Goal: Task Accomplishment & Management: Complete application form

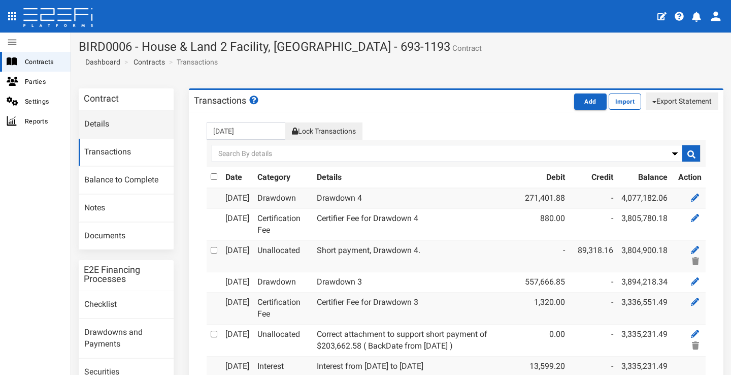
click at [100, 120] on link "Details" at bounding box center [126, 124] width 95 height 27
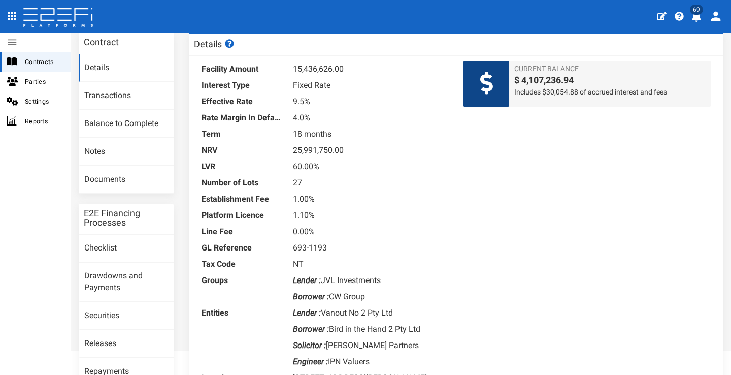
scroll to position [93, 0]
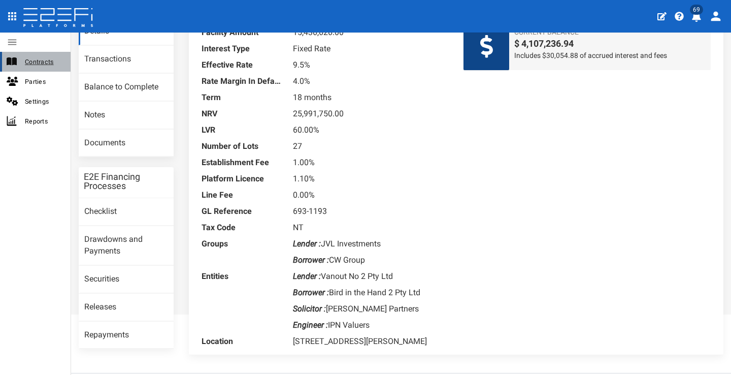
click at [32, 59] on span "Contracts" at bounding box center [44, 62] width 38 height 12
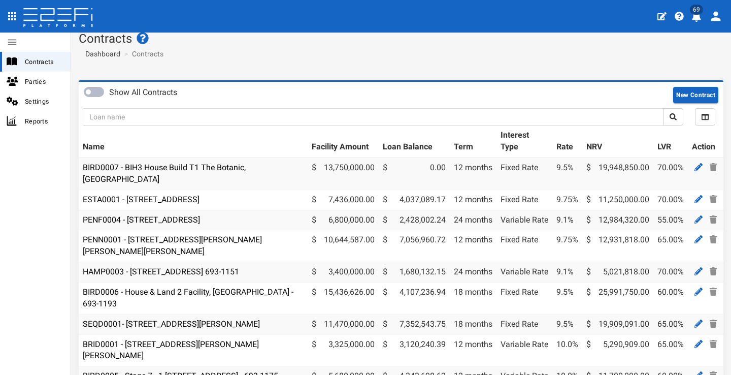
scroll to position [10, 0]
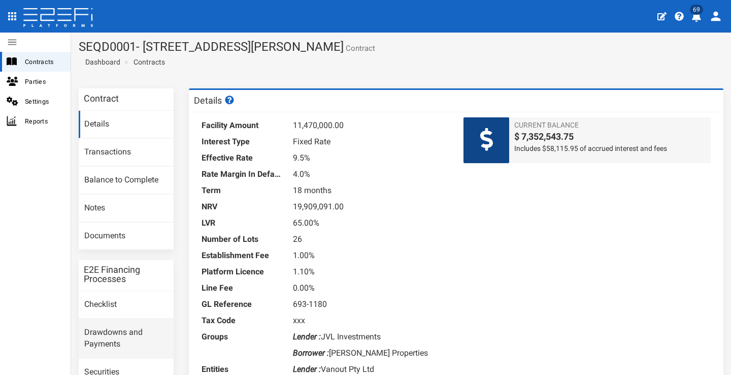
click at [132, 324] on link "Drawdowns and Payments" at bounding box center [126, 338] width 95 height 39
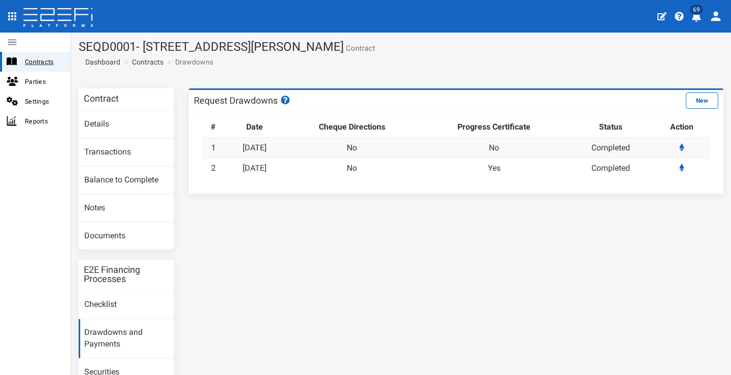
click at [53, 61] on span "Contracts" at bounding box center [44, 62] width 38 height 12
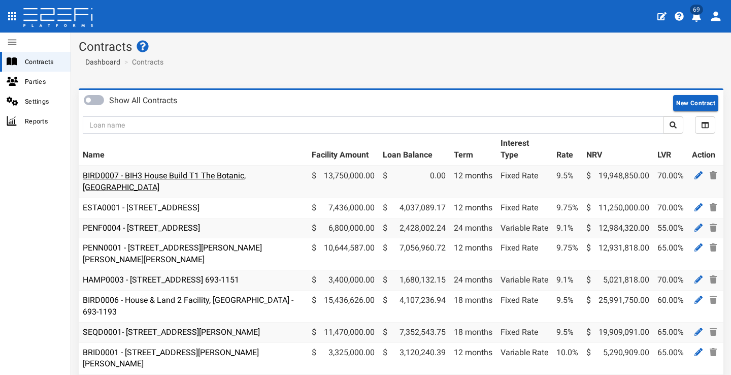
click at [140, 179] on td "BIRD0007 - BIH3 House Build T1 The Botanic, [GEOGRAPHIC_DATA]" at bounding box center [193, 181] width 229 height 32
click at [143, 176] on link "BIRD0007 - BIH3 House Build T1 The Botanic, Highfields" at bounding box center [164, 181] width 163 height 21
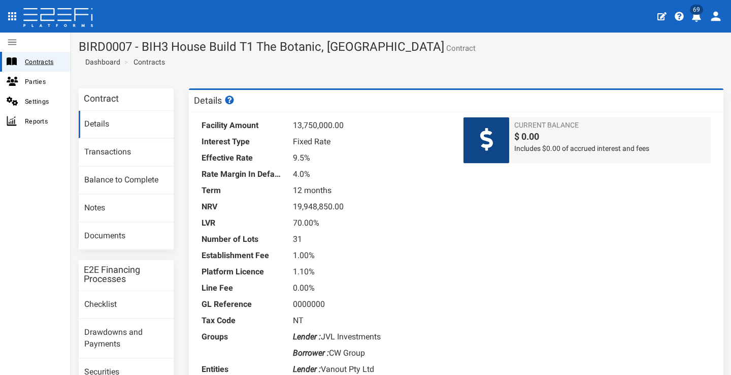
click at [49, 62] on span "Contracts" at bounding box center [44, 62] width 38 height 12
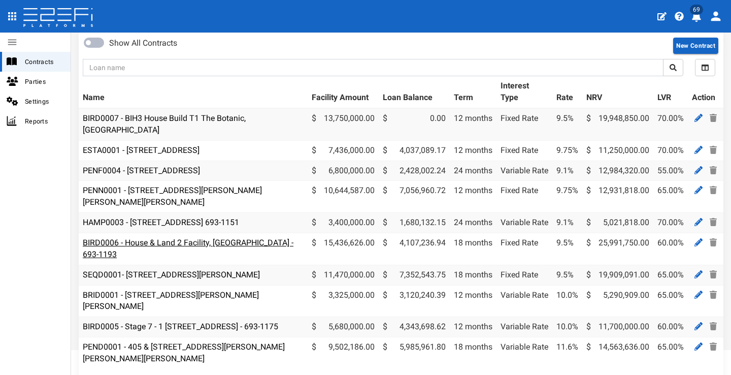
scroll to position [59, 0]
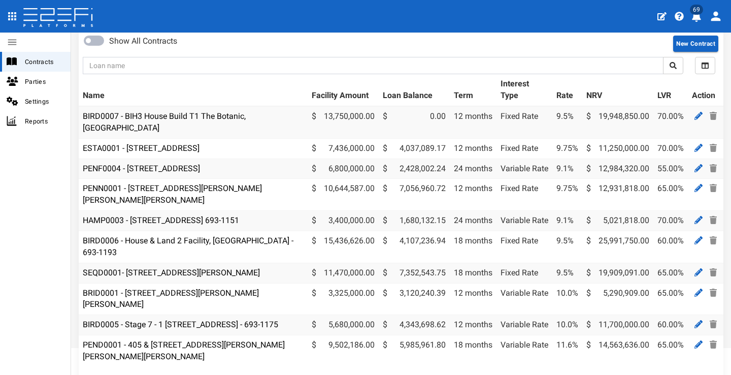
click at [206, 262] on td "SEQD0001- [STREET_ADDRESS][PERSON_NAME]" at bounding box center [193, 272] width 229 height 20
click at [208, 267] on link "SEQD0001- [STREET_ADDRESS][PERSON_NAME]" at bounding box center [171, 272] width 177 height 10
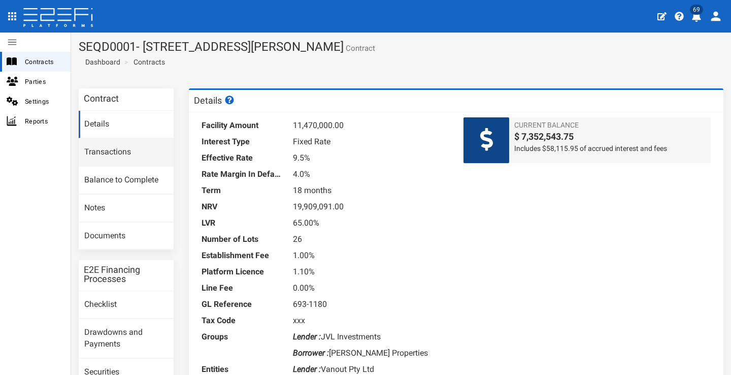
click at [100, 146] on link "Transactions" at bounding box center [126, 152] width 95 height 27
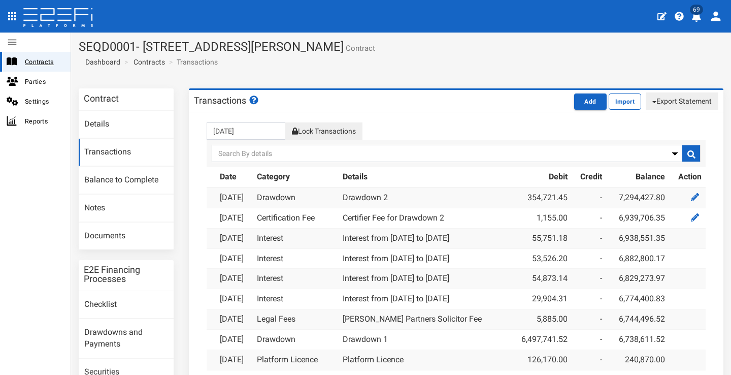
click at [47, 60] on span "Contracts" at bounding box center [44, 62] width 38 height 12
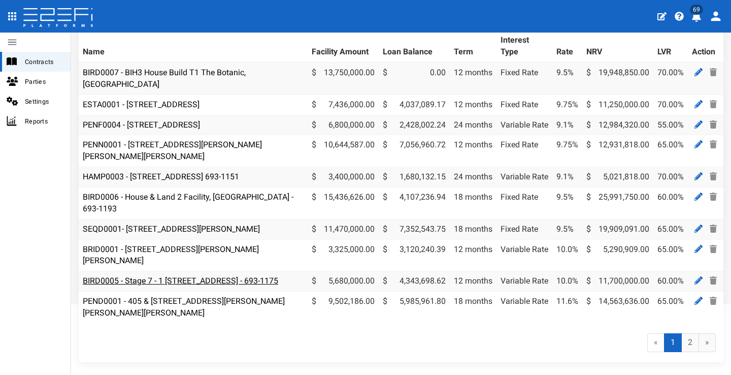
scroll to position [101, 0]
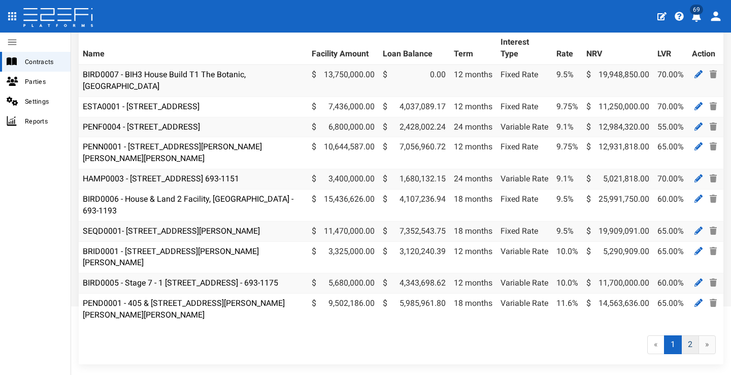
click at [685, 343] on link "2" at bounding box center [690, 344] width 18 height 19
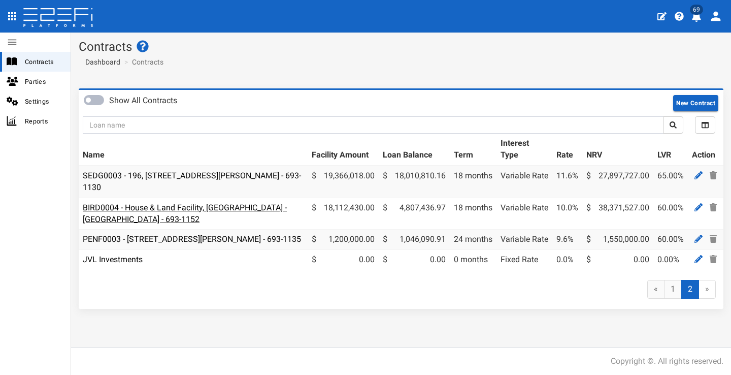
click at [161, 207] on link "BIRD0004 - House & Land Facility, [GEOGRAPHIC_DATA] - [GEOGRAPHIC_DATA] - 693-1…" at bounding box center [185, 212] width 204 height 21
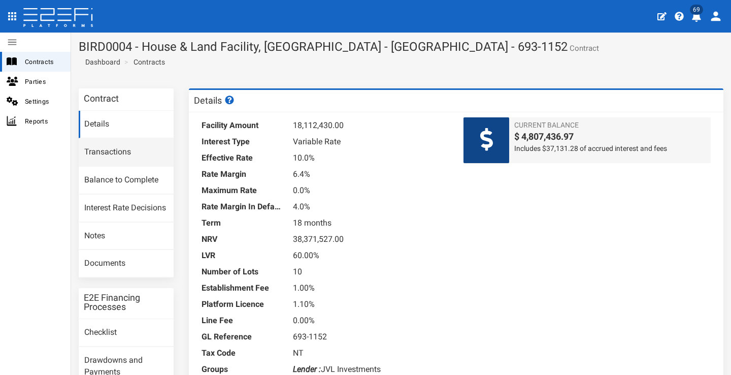
click at [132, 157] on link "Transactions" at bounding box center [126, 152] width 95 height 27
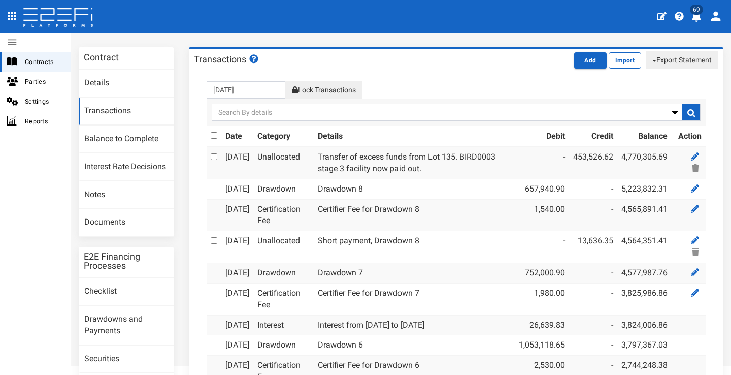
scroll to position [35, 0]
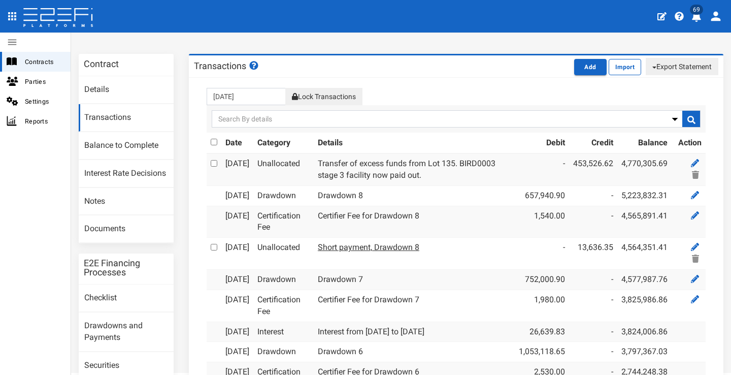
click at [382, 252] on link "Short payment, Drawdown 8" at bounding box center [369, 247] width 102 height 10
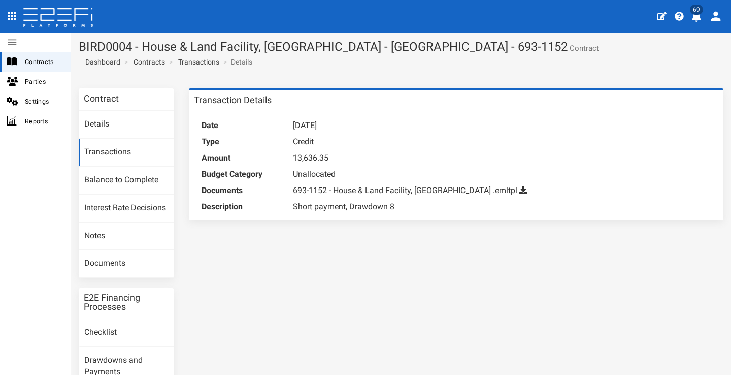
click at [48, 64] on span "Contracts" at bounding box center [44, 62] width 38 height 12
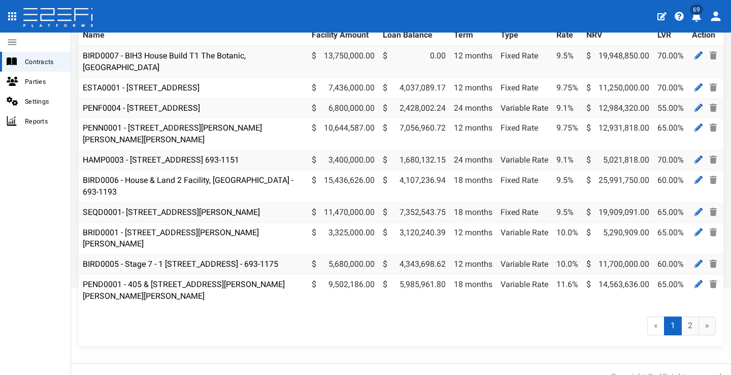
scroll to position [134, 0]
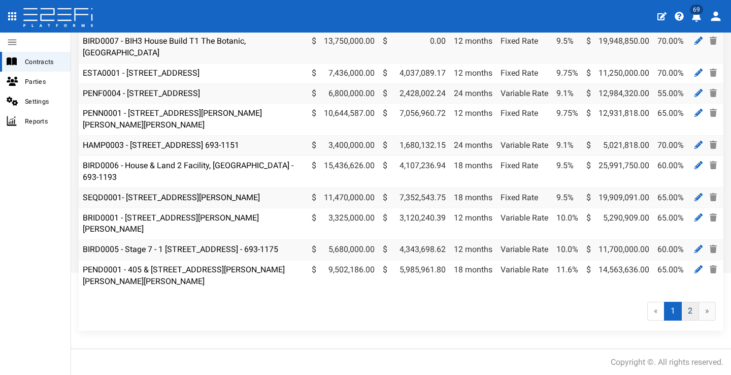
click at [681, 309] on link "2" at bounding box center [690, 310] width 18 height 19
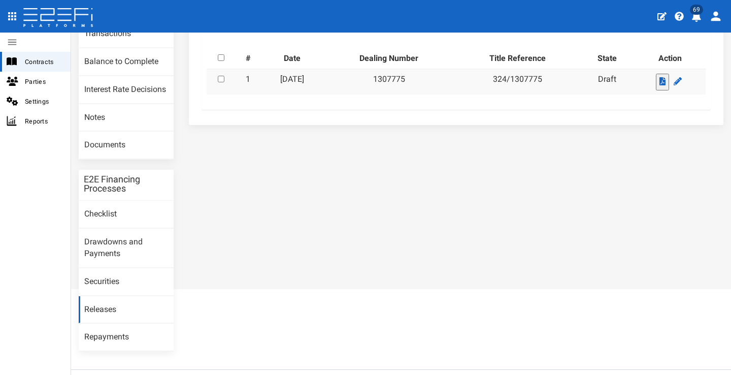
scroll to position [133, 0]
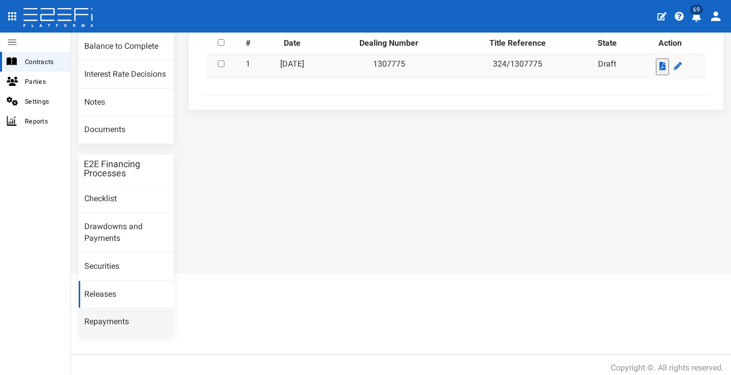
click at [125, 314] on link "Repayments" at bounding box center [126, 321] width 95 height 27
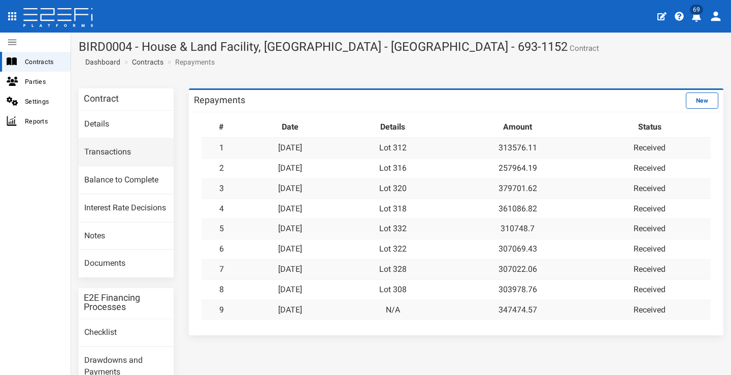
click at [117, 152] on link "Transactions" at bounding box center [126, 152] width 95 height 27
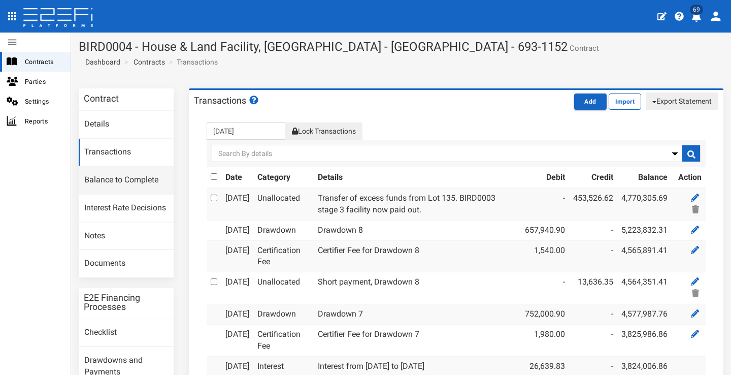
click at [131, 180] on link "Balance to Complete" at bounding box center [126, 179] width 95 height 27
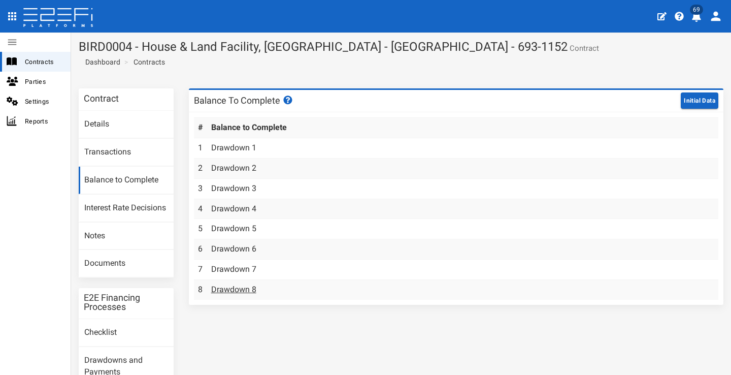
click at [232, 284] on link "Drawdown 8" at bounding box center [233, 289] width 45 height 10
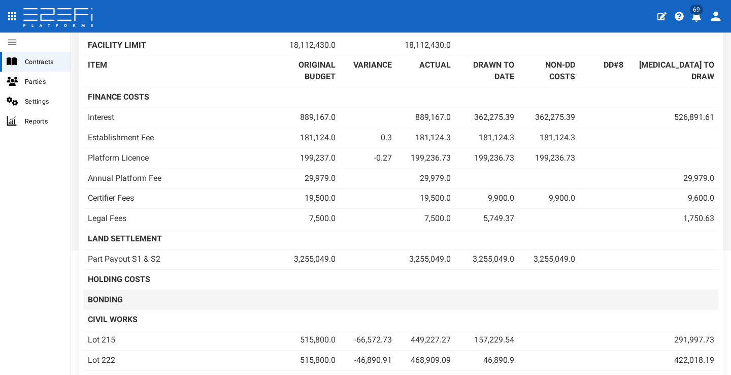
scroll to position [140, 0]
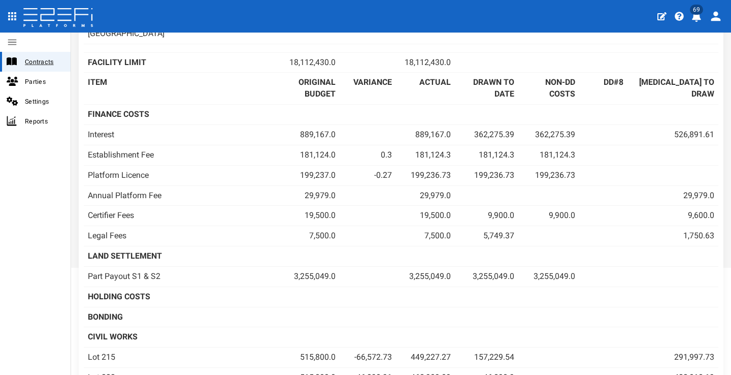
click at [42, 63] on span "Contracts" at bounding box center [44, 62] width 38 height 12
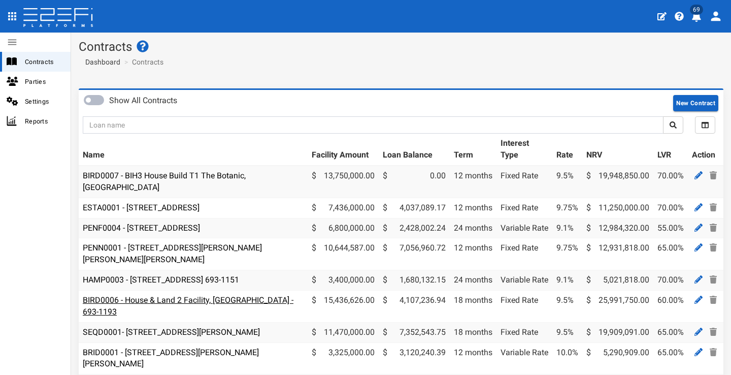
click at [184, 295] on link "BIRD0006 - House & Land 2 Facility, [GEOGRAPHIC_DATA] - 693-1193" at bounding box center [188, 305] width 211 height 21
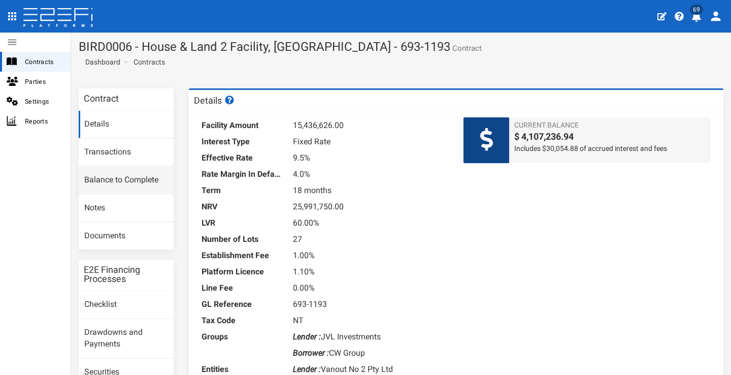
click at [133, 174] on link "Balance to Complete" at bounding box center [126, 179] width 95 height 27
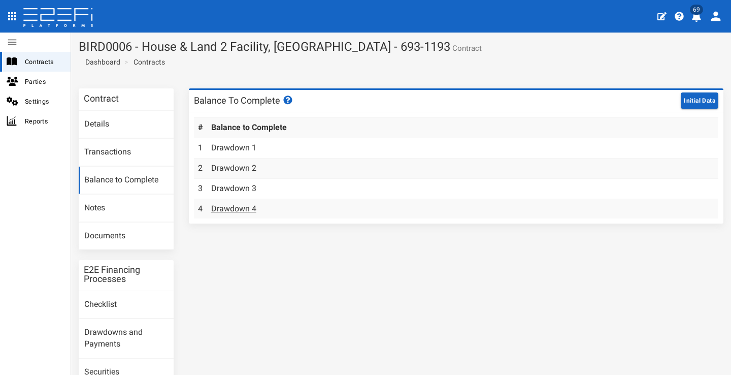
click at [243, 204] on link "Drawdown 4" at bounding box center [233, 209] width 45 height 10
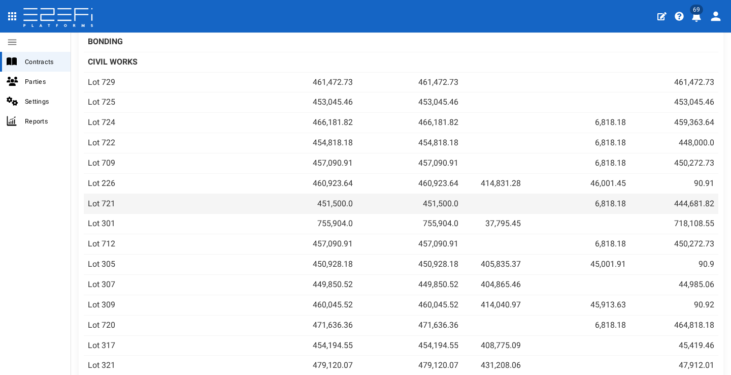
scroll to position [316, 0]
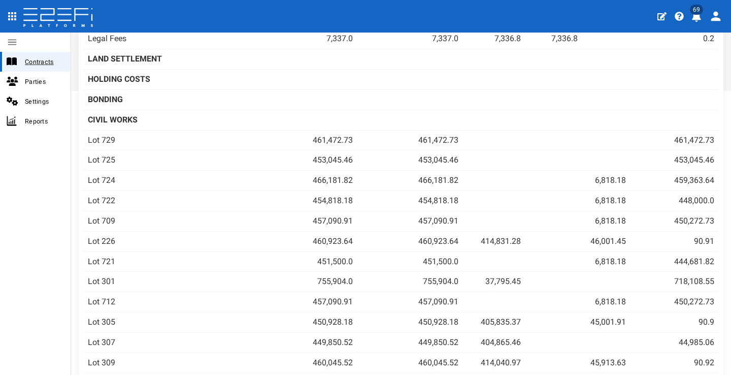
click at [38, 65] on span "Contracts" at bounding box center [44, 62] width 38 height 12
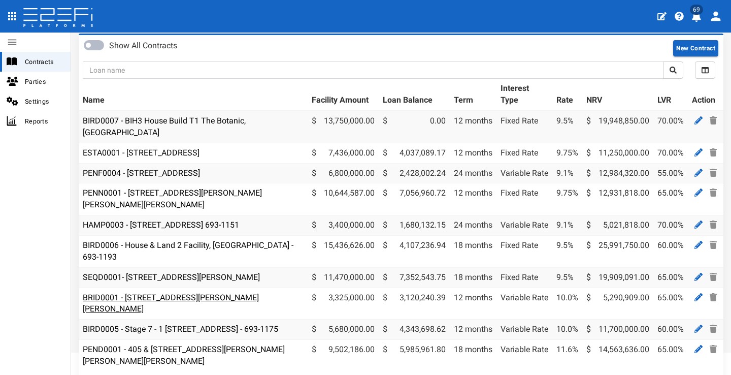
scroll to position [100, 0]
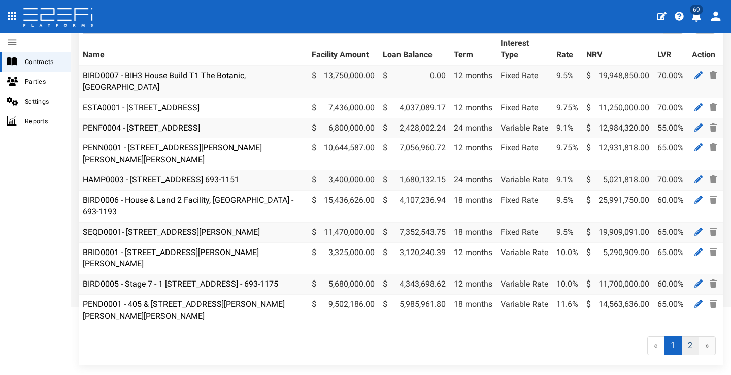
click at [684, 342] on link "2" at bounding box center [690, 345] width 18 height 19
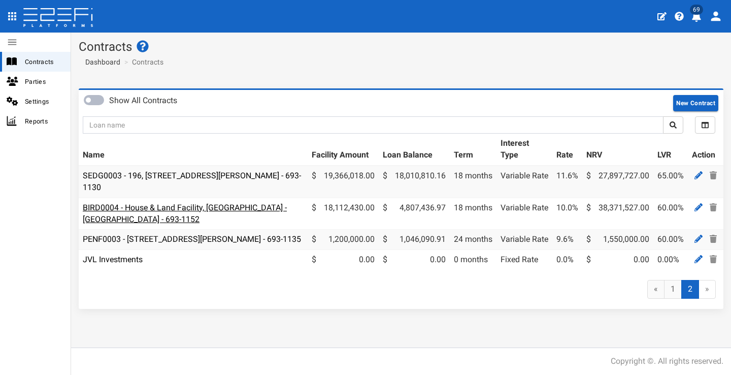
click at [165, 208] on link "BIRD0004 - House & Land Facility, [GEOGRAPHIC_DATA] - [GEOGRAPHIC_DATA] - 693-1…" at bounding box center [185, 212] width 204 height 21
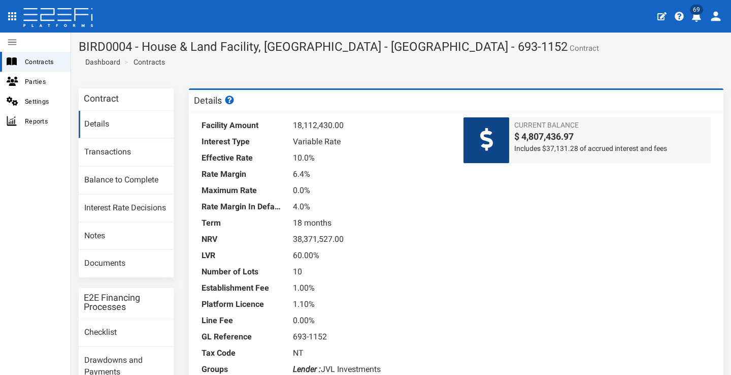
scroll to position [166, 0]
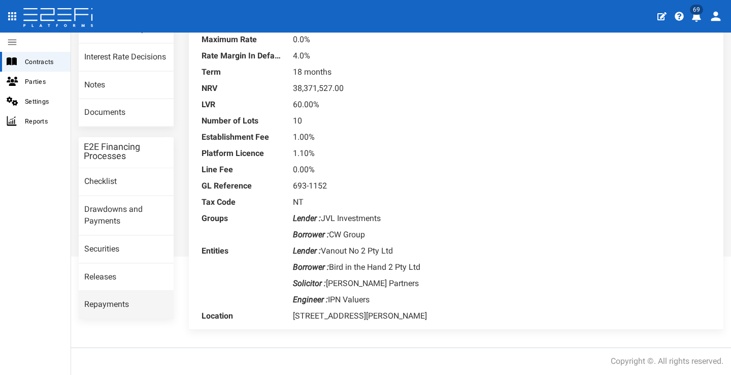
click at [128, 291] on link "Repayments" at bounding box center [126, 304] width 95 height 27
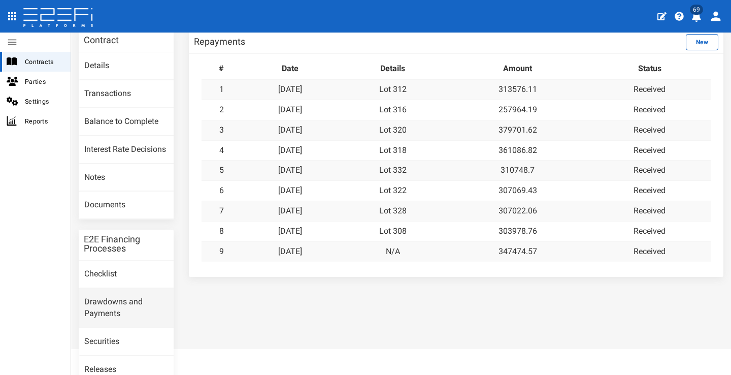
scroll to position [133, 0]
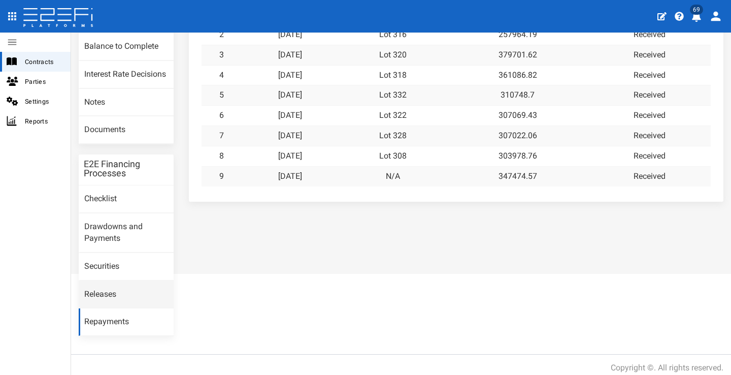
click at [128, 289] on link "Releases" at bounding box center [126, 294] width 95 height 27
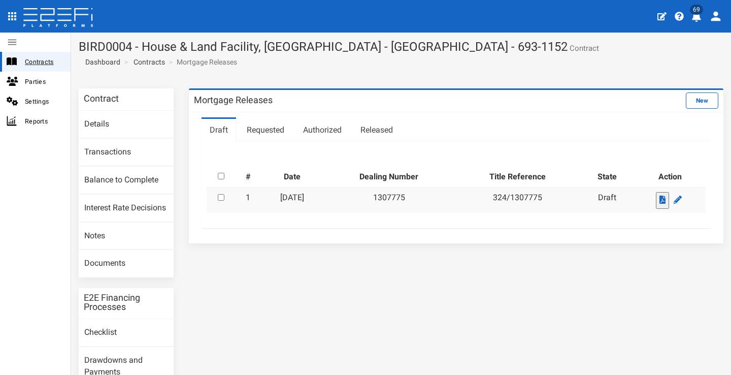
click at [44, 66] on span "Contracts" at bounding box center [44, 62] width 38 height 12
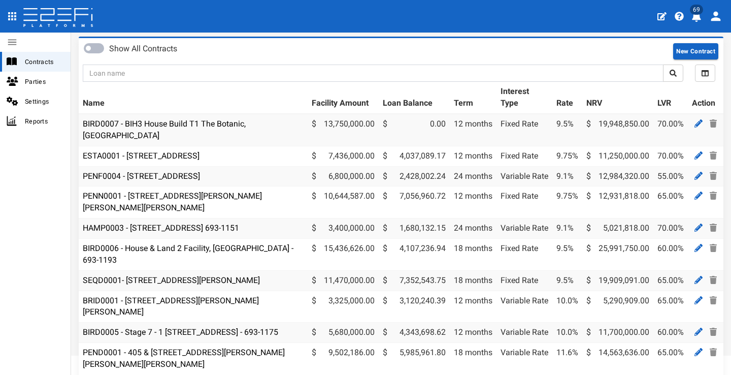
scroll to position [24, 0]
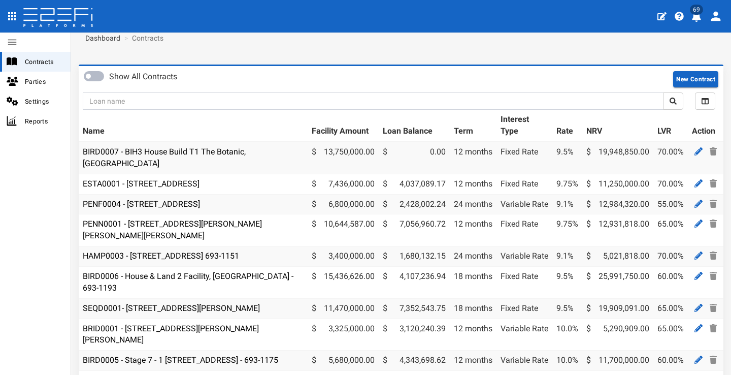
click at [697, 18] on icon "profile" at bounding box center [696, 17] width 9 height 10
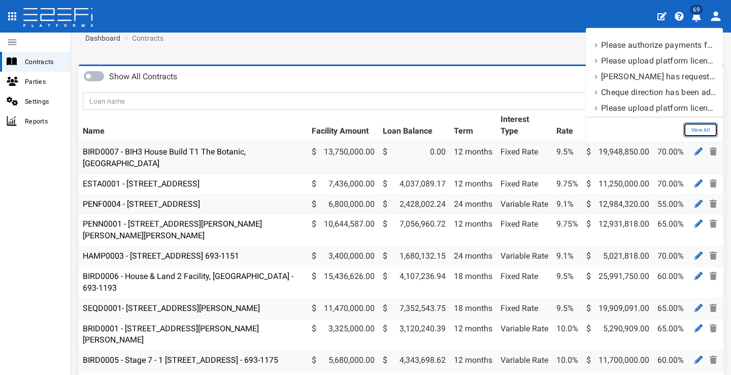
click at [701, 125] on link "View All" at bounding box center [700, 129] width 35 height 15
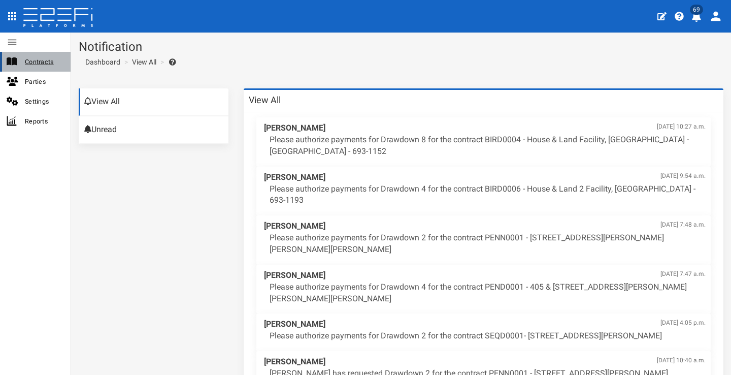
click at [38, 60] on span "Contracts" at bounding box center [44, 62] width 38 height 12
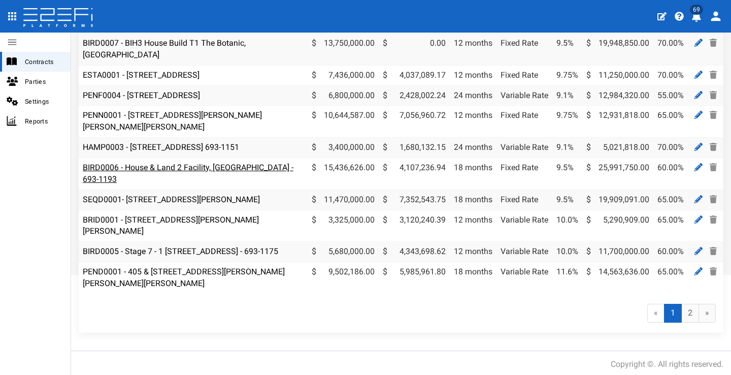
scroll to position [110, 0]
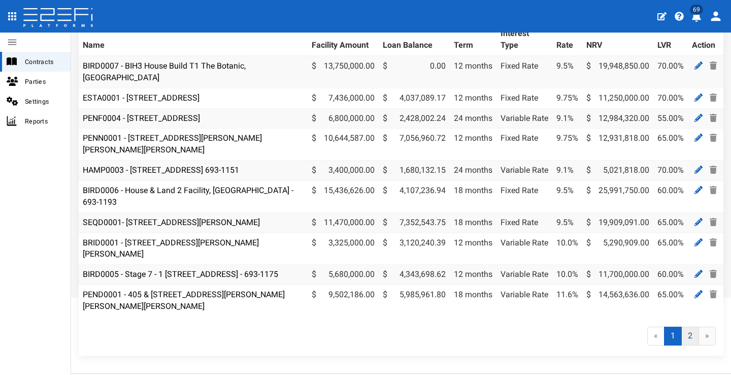
click at [688, 334] on link "2" at bounding box center [690, 335] width 18 height 19
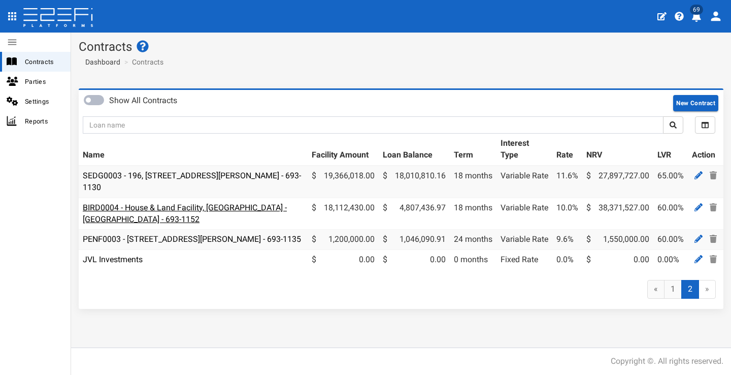
click at [167, 209] on link "BIRD0004 - House & Land Facility, [GEOGRAPHIC_DATA] - [GEOGRAPHIC_DATA] - 693-1…" at bounding box center [185, 212] width 204 height 21
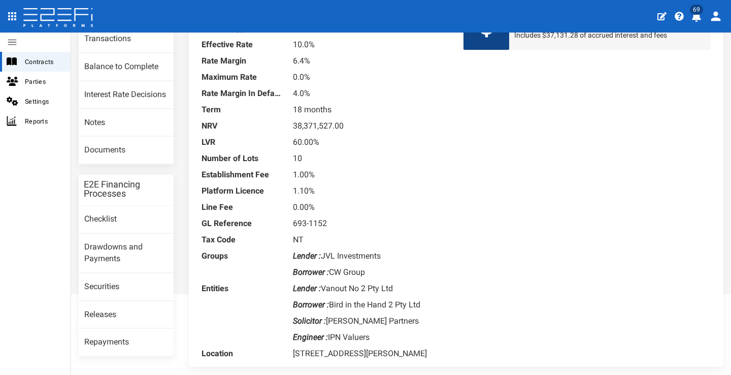
scroll to position [61, 0]
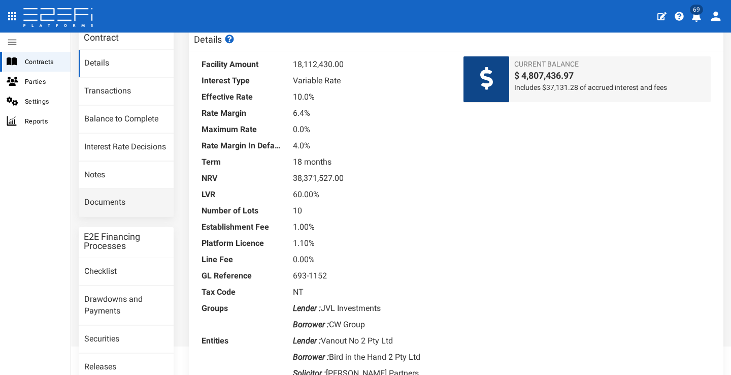
click at [128, 198] on link "Documents" at bounding box center [126, 202] width 95 height 27
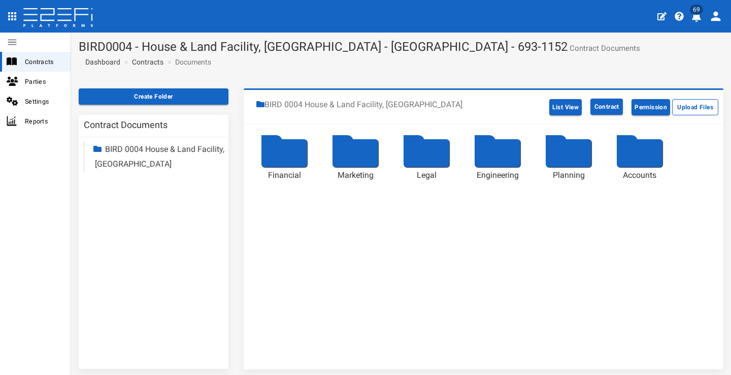
click at [289, 163] on div at bounding box center [284, 153] width 46 height 28
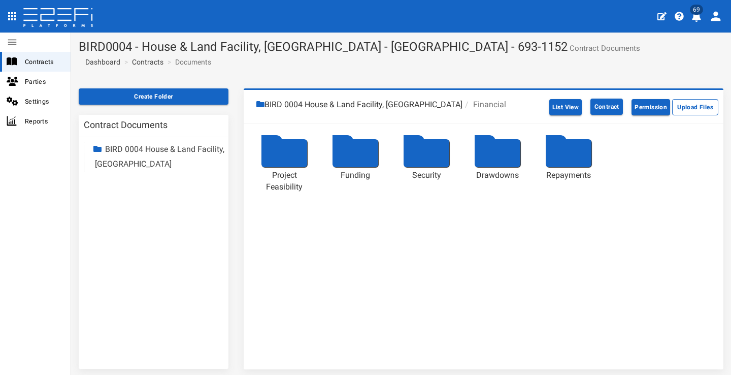
click at [289, 163] on div at bounding box center [284, 153] width 46 height 28
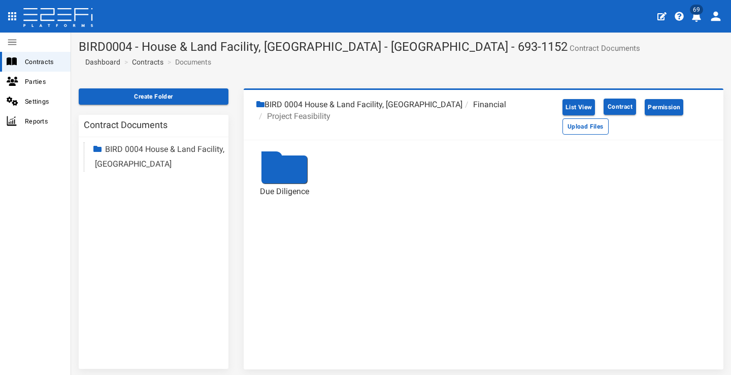
click at [289, 163] on div at bounding box center [284, 169] width 46 height 28
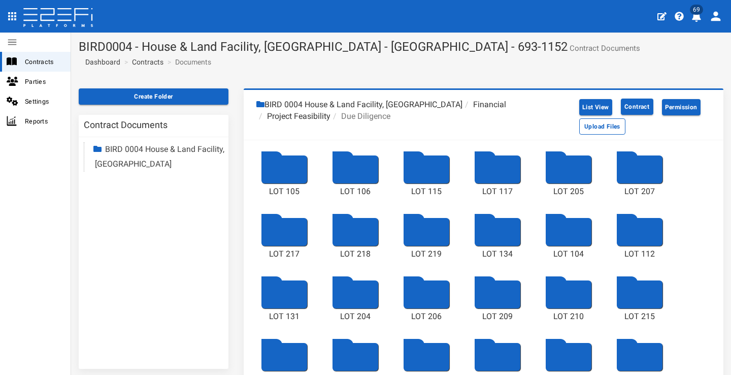
click at [497, 180] on div at bounding box center [498, 169] width 46 height 28
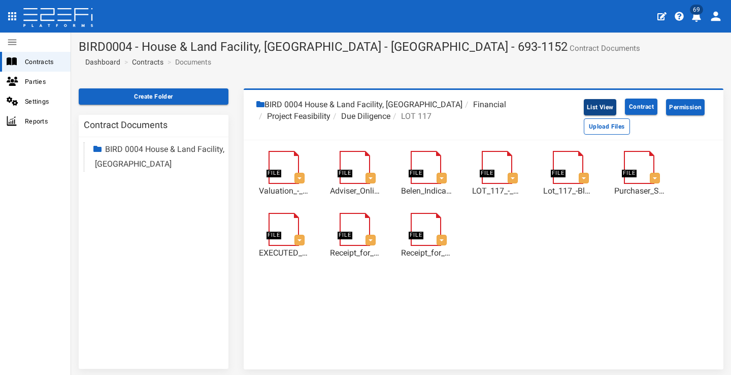
click at [593, 103] on button "List View" at bounding box center [600, 107] width 33 height 16
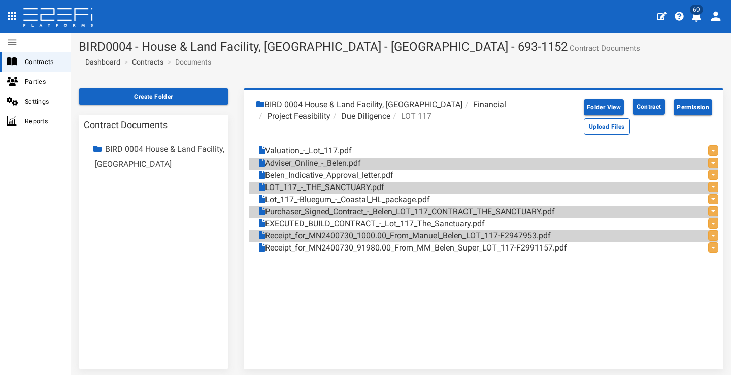
click at [333, 183] on link "LOT_117_-_THE_SANCTUARY.pdf" at bounding box center [321, 188] width 125 height 12
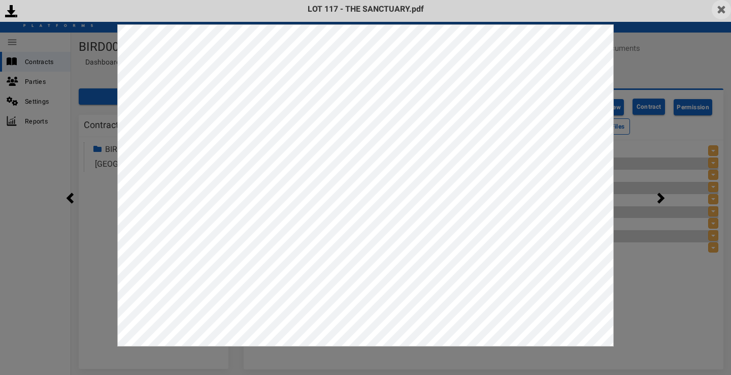
click at [724, 16] on img at bounding box center [721, 9] width 19 height 19
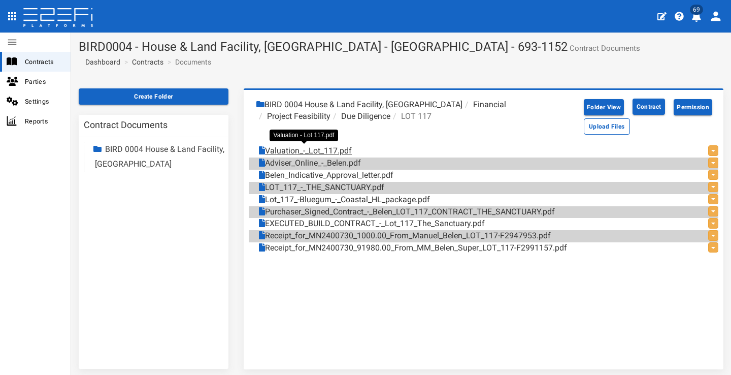
click at [336, 155] on link "Valuation_-_Lot_117.pdf" at bounding box center [305, 151] width 93 height 12
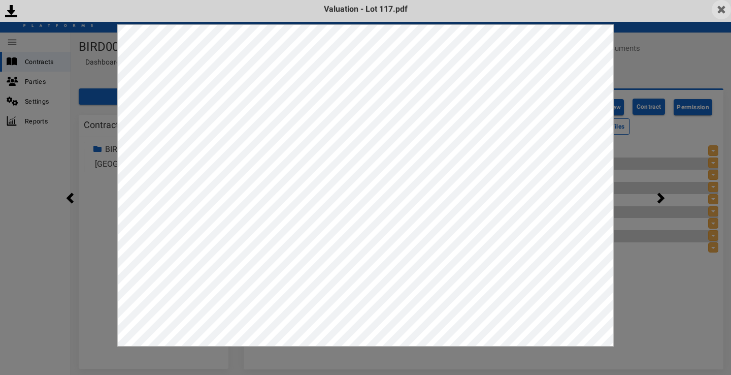
click at [714, 7] on img at bounding box center [721, 9] width 19 height 19
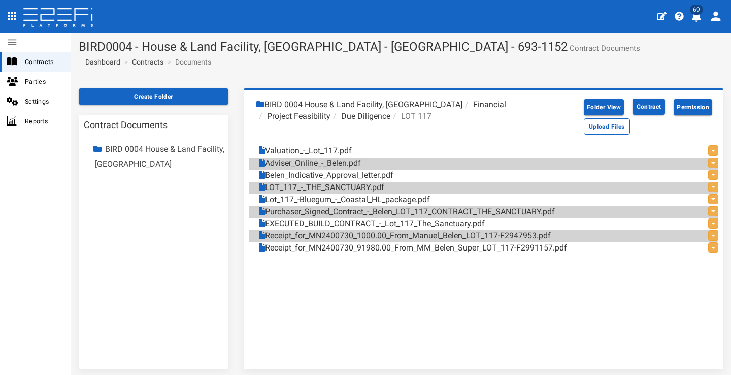
click at [37, 63] on span "Contracts" at bounding box center [44, 62] width 38 height 12
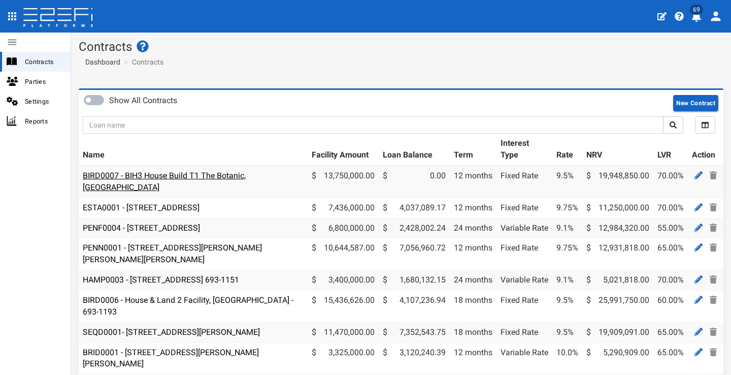
click at [180, 171] on link "BIRD0007 - BIH3 House Build T1 The Botanic, [GEOGRAPHIC_DATA]" at bounding box center [164, 181] width 163 height 21
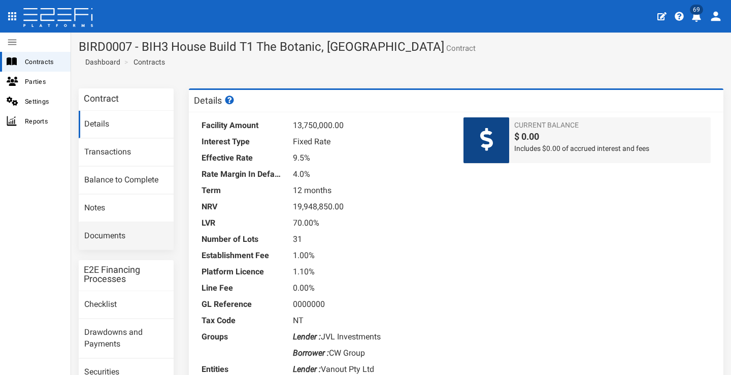
click at [132, 227] on link "Documents" at bounding box center [126, 235] width 95 height 27
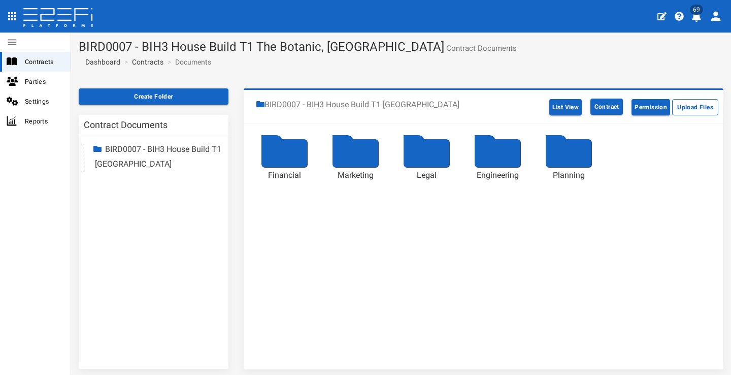
click at [267, 156] on div at bounding box center [284, 153] width 46 height 28
click at [294, 156] on div at bounding box center [284, 153] width 46 height 28
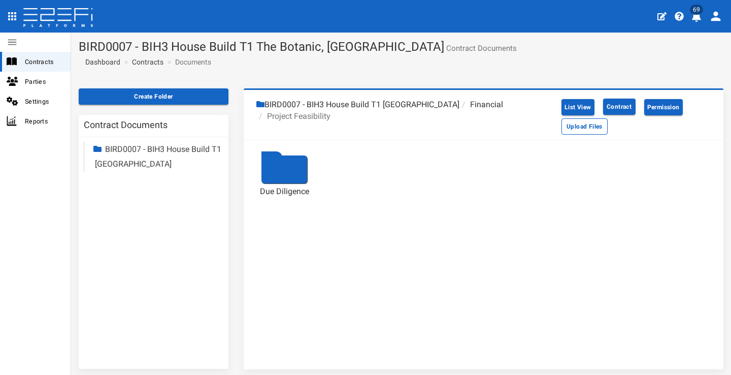
click at [293, 163] on div at bounding box center [284, 169] width 46 height 28
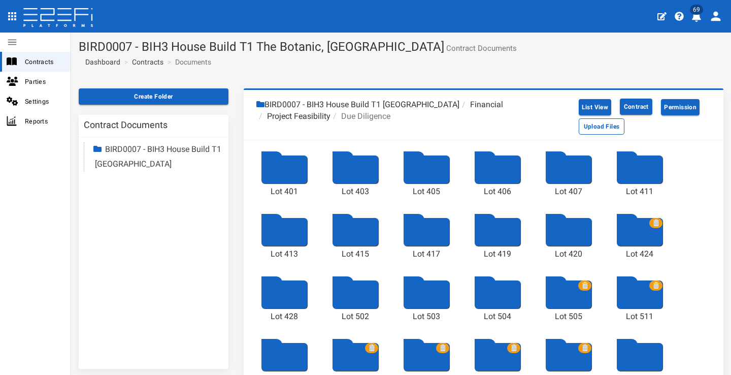
click at [278, 161] on div at bounding box center [284, 169] width 46 height 28
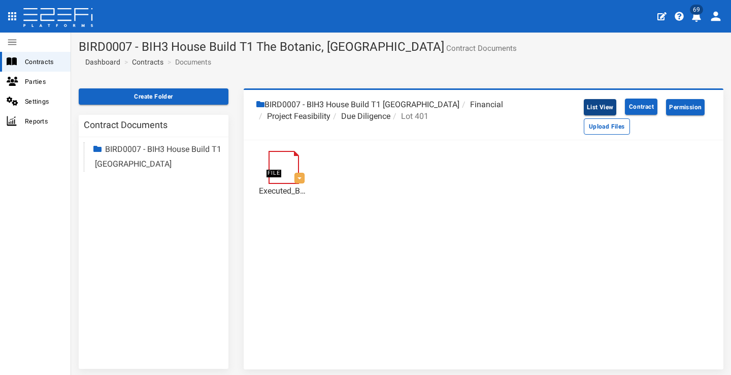
click at [595, 109] on button "List View" at bounding box center [600, 107] width 33 height 16
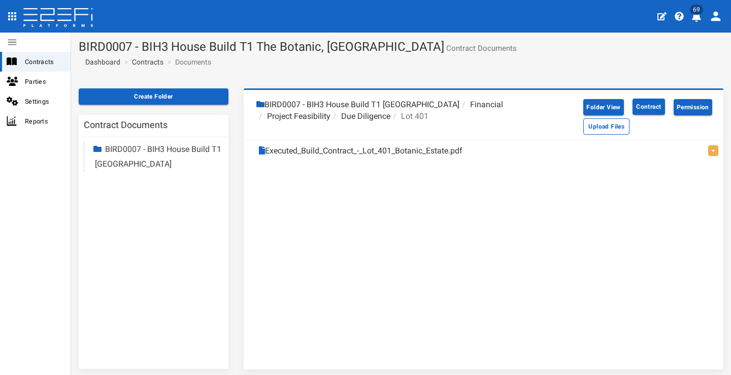
click at [362, 113] on li "Due Diligence" at bounding box center [360, 117] width 60 height 12
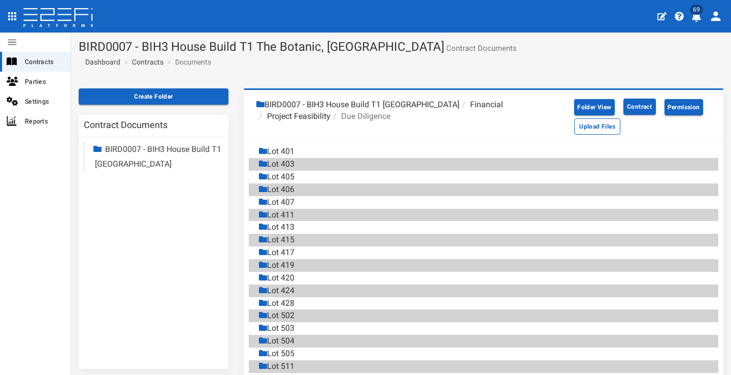
click at [287, 152] on div "Lot 401" at bounding box center [277, 152] width 36 height 12
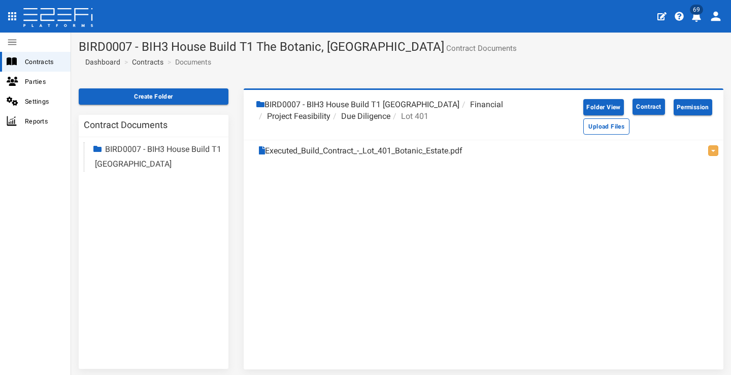
click at [362, 115] on li "Due Diligence" at bounding box center [360, 117] width 60 height 12
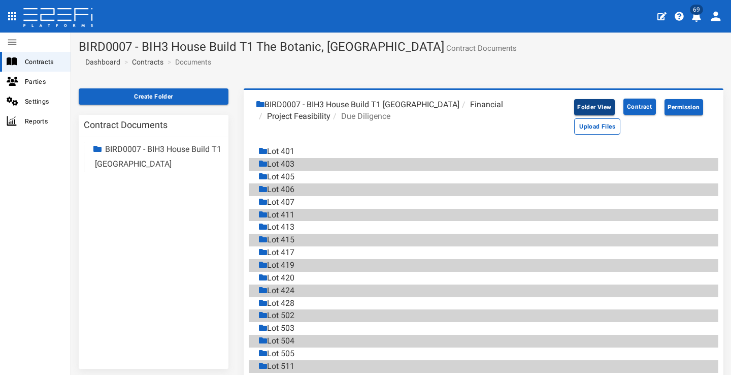
click at [591, 104] on button "Folder View" at bounding box center [594, 107] width 40 height 16
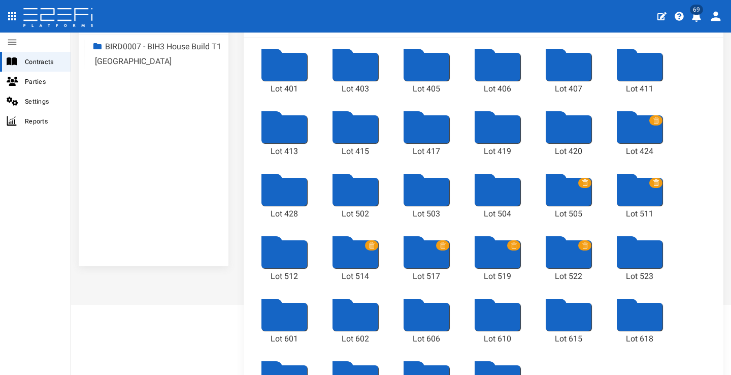
scroll to position [85, 0]
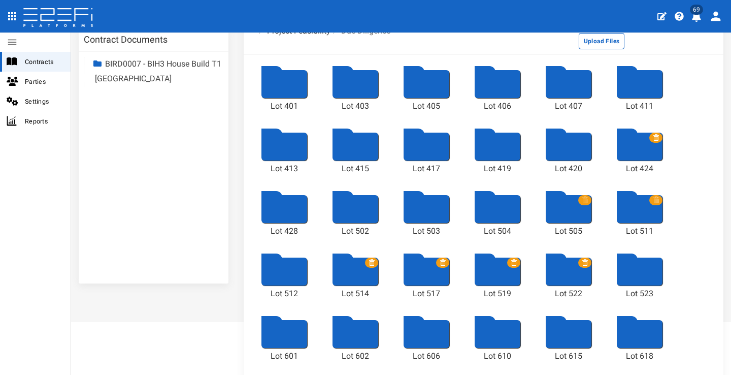
click at [626, 154] on div at bounding box center [640, 146] width 46 height 28
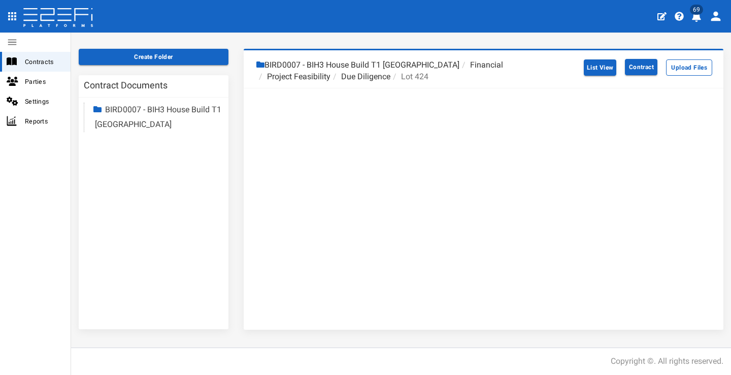
scroll to position [39, 0]
click at [680, 66] on button "Upload Files" at bounding box center [689, 68] width 46 height 16
click at [366, 78] on li "Due Diligence" at bounding box center [360, 78] width 60 height 12
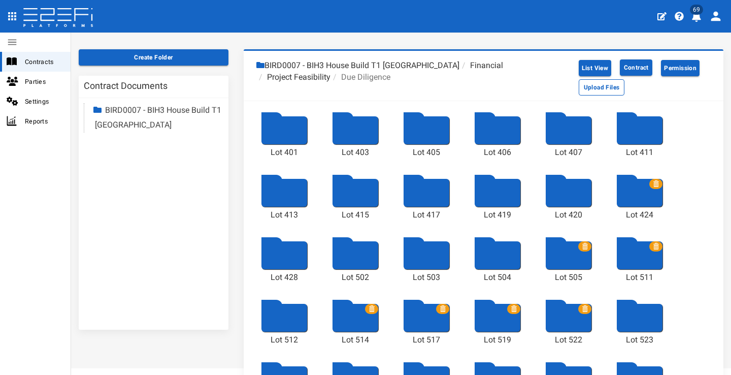
click at [562, 259] on div at bounding box center [569, 255] width 46 height 28
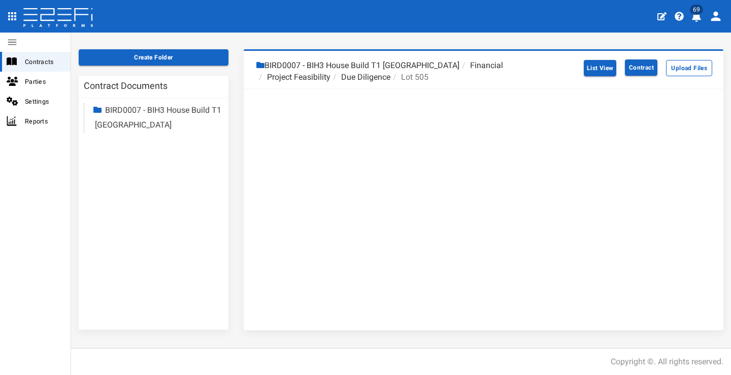
click at [357, 81] on li "Due Diligence" at bounding box center [360, 78] width 60 height 12
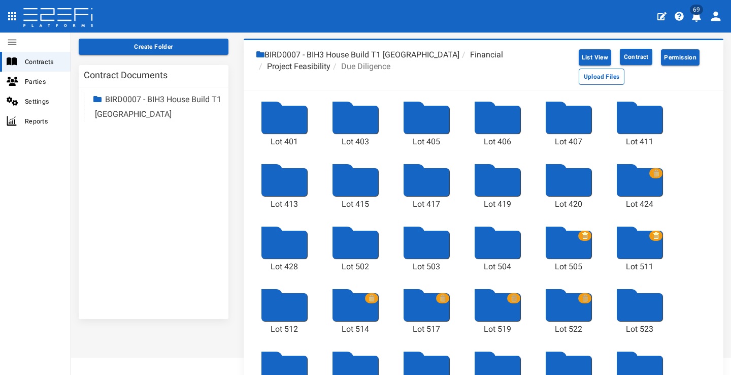
scroll to position [92, 0]
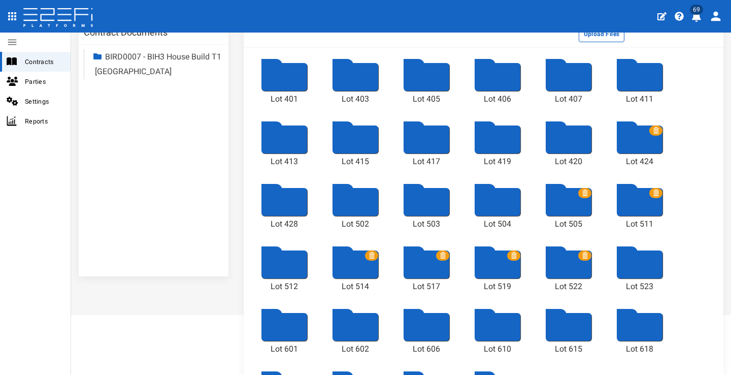
click at [648, 211] on div at bounding box center [640, 202] width 46 height 28
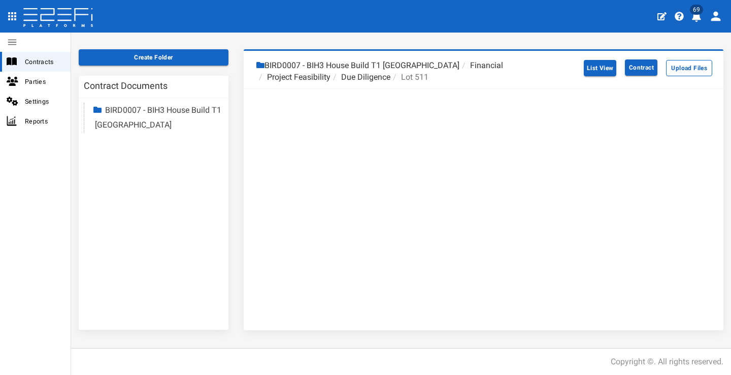
click at [375, 77] on li "Due Diligence" at bounding box center [360, 78] width 60 height 12
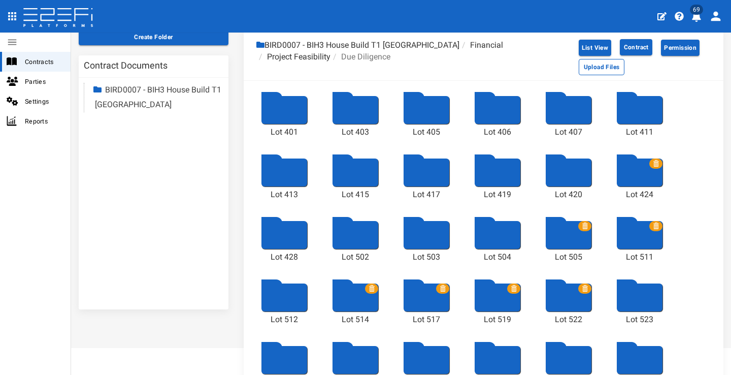
scroll to position [192, 0]
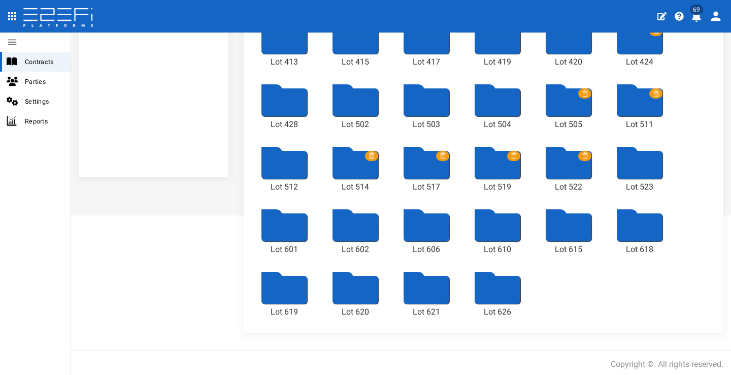
click at [346, 177] on div at bounding box center [355, 165] width 46 height 28
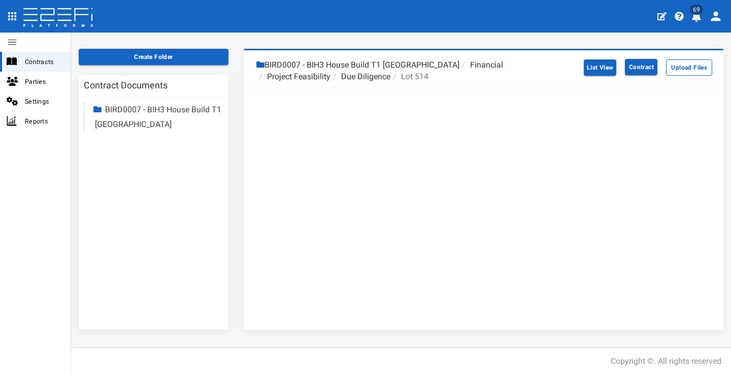
scroll to position [39, 0]
click at [361, 74] on li "Due Diligence" at bounding box center [360, 78] width 60 height 12
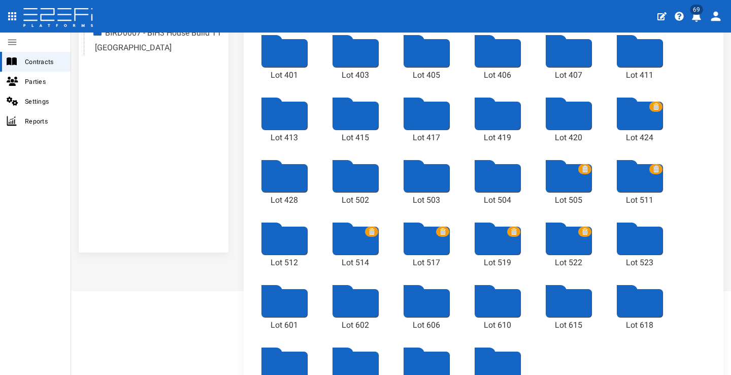
scroll to position [192, 0]
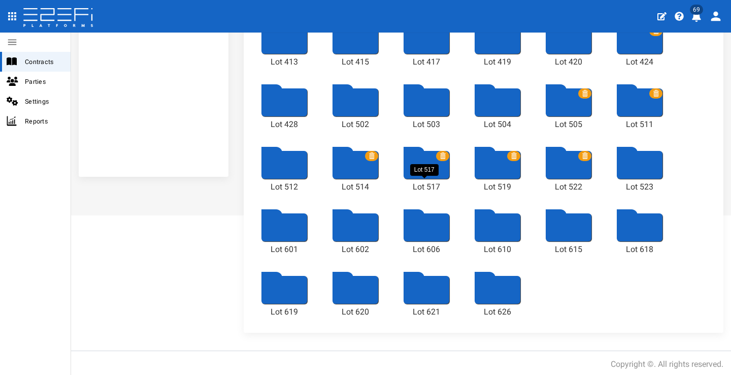
click at [427, 170] on div at bounding box center [426, 165] width 46 height 28
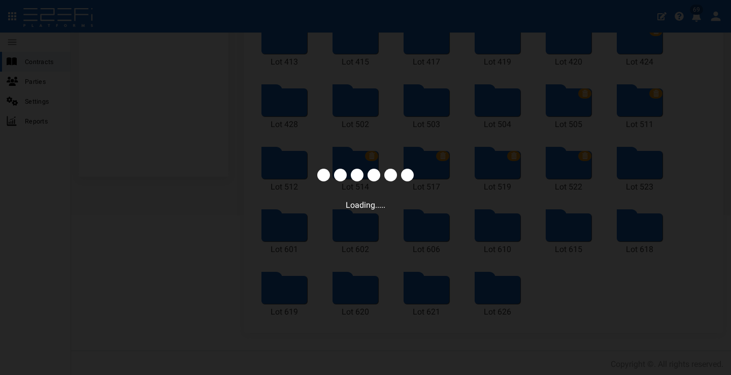
scroll to position [39, 0]
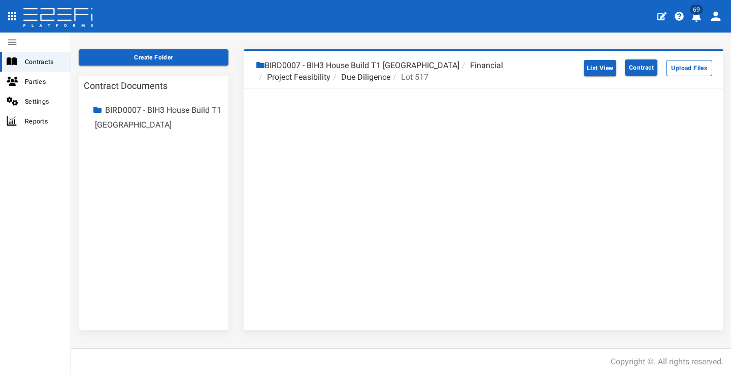
click at [362, 73] on li "Due Diligence" at bounding box center [360, 78] width 60 height 12
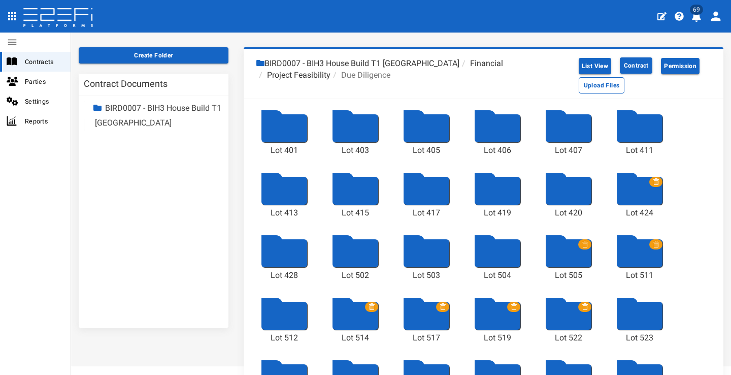
click at [500, 321] on div at bounding box center [498, 315] width 46 height 28
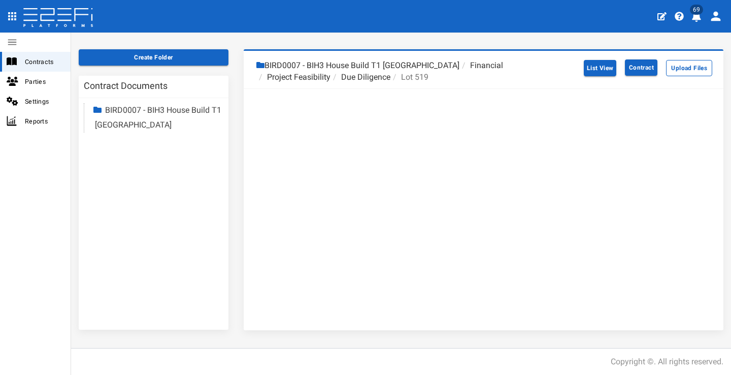
click at [374, 78] on li "Due Diligence" at bounding box center [360, 78] width 60 height 12
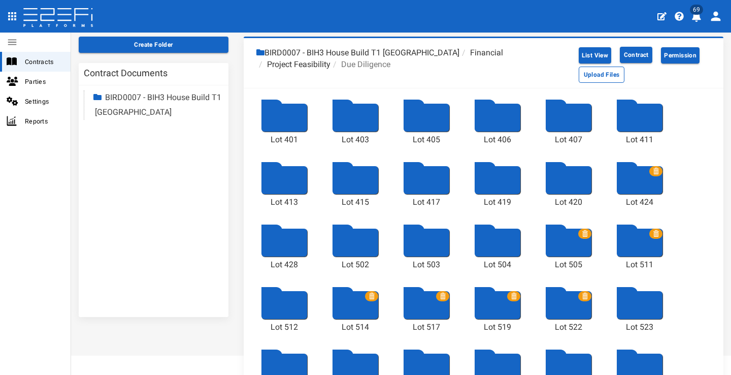
scroll to position [66, 0]
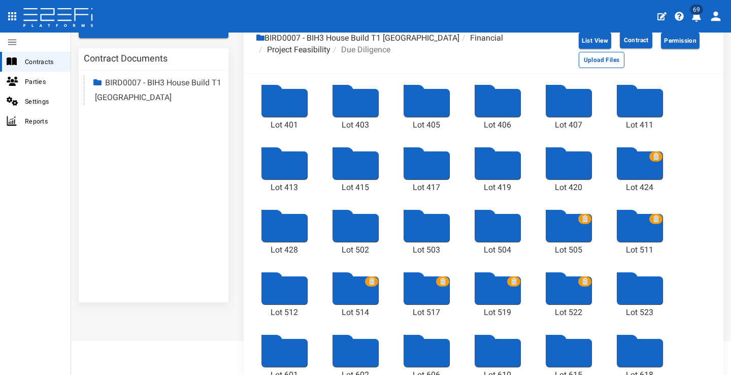
click at [569, 300] on div at bounding box center [569, 290] width 46 height 28
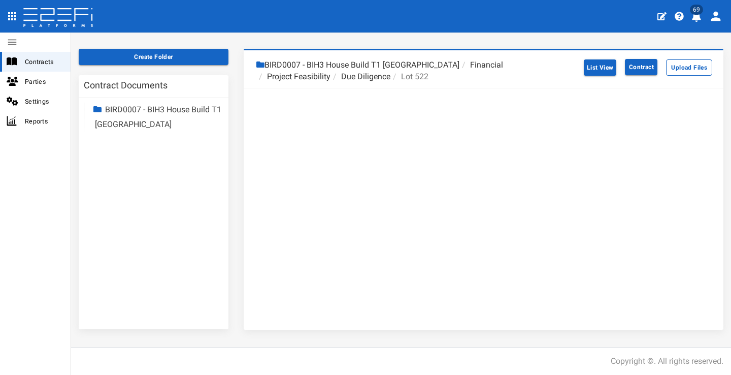
scroll to position [39, 0]
click at [378, 79] on li "Due Diligence" at bounding box center [360, 78] width 60 height 12
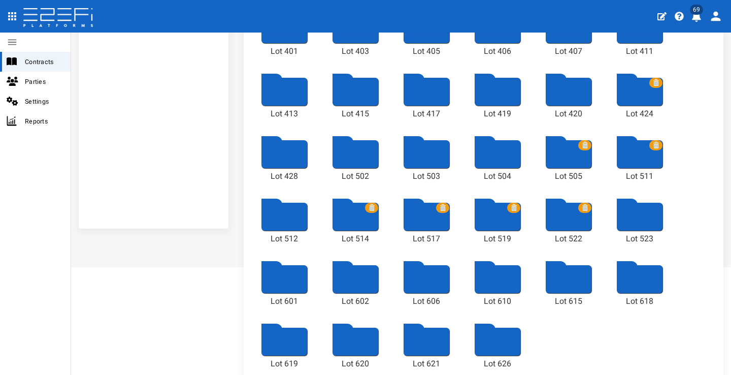
scroll to position [165, 0]
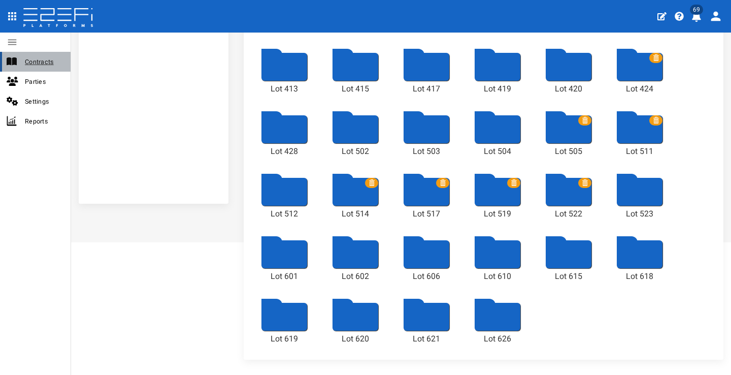
click at [38, 56] on span "Contracts" at bounding box center [44, 62] width 38 height 12
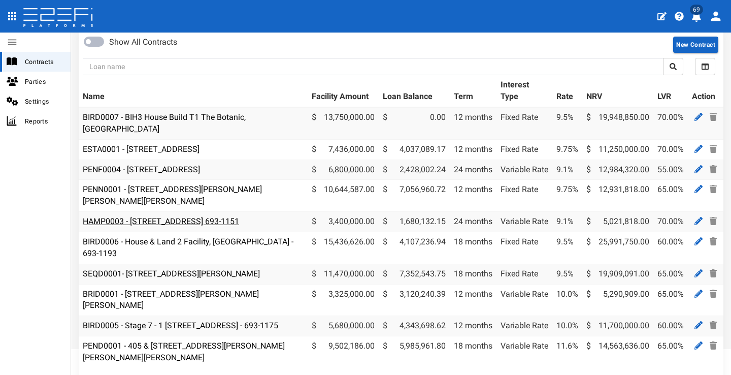
scroll to position [82, 0]
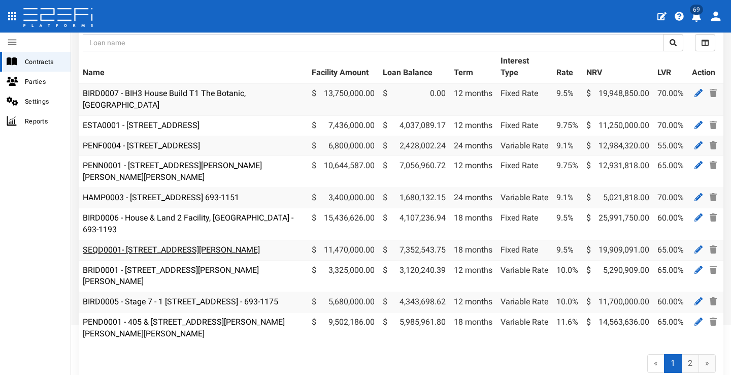
click at [228, 245] on link "SEQD0001- [STREET_ADDRESS][PERSON_NAME]" at bounding box center [171, 250] width 177 height 10
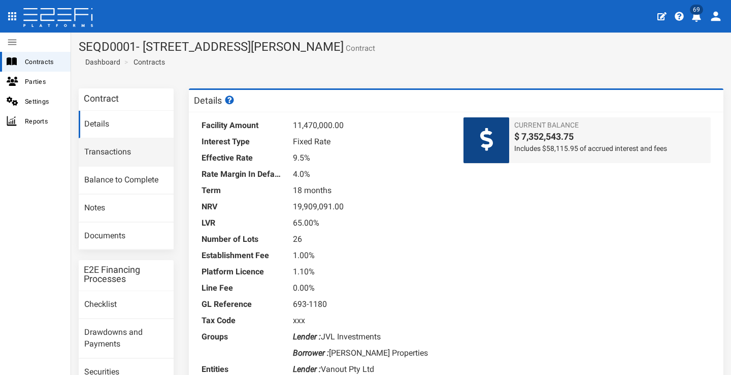
click at [129, 141] on link "Transactions" at bounding box center [126, 152] width 95 height 27
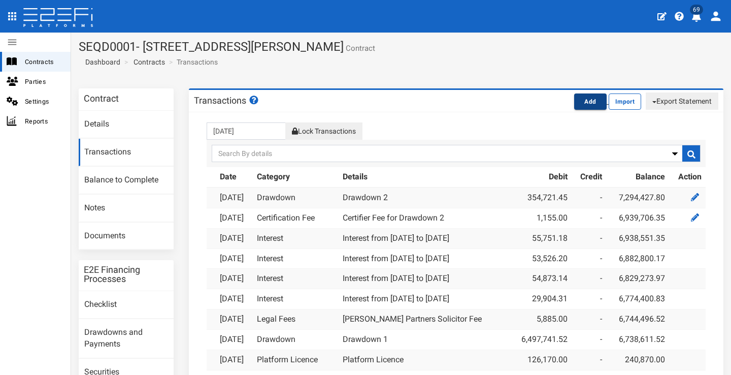
click at [576, 104] on button "Add" at bounding box center [590, 101] width 32 height 16
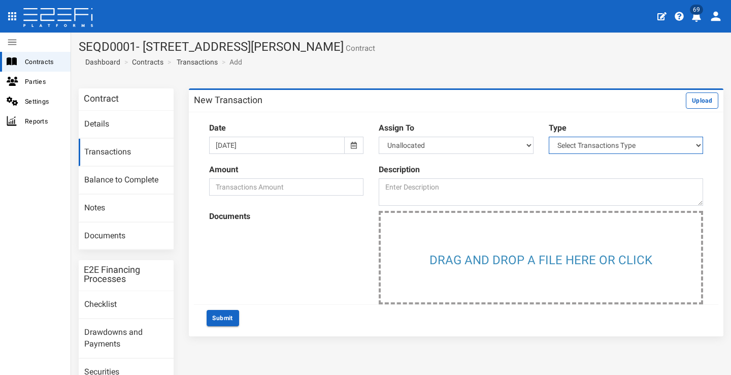
select select "1"
click at [351, 143] on icon at bounding box center [354, 145] width 6 height 7
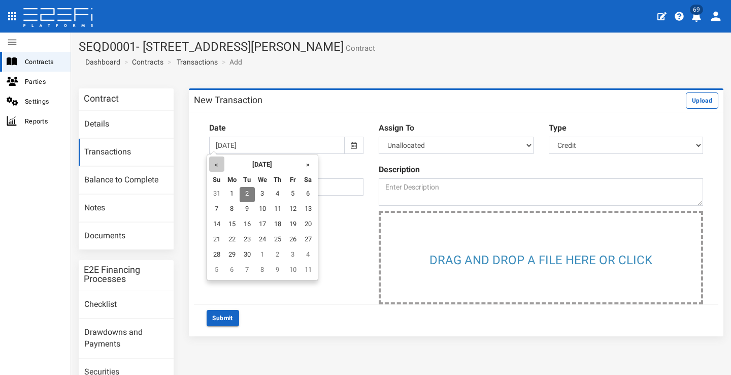
click at [220, 163] on th "«" at bounding box center [216, 163] width 15 height 15
drag, startPoint x: 298, startPoint y: 256, endPoint x: 303, endPoint y: 254, distance: 5.3
click at [298, 256] on td "29" at bounding box center [293, 255] width 15 height 15
type input "[DATE]"
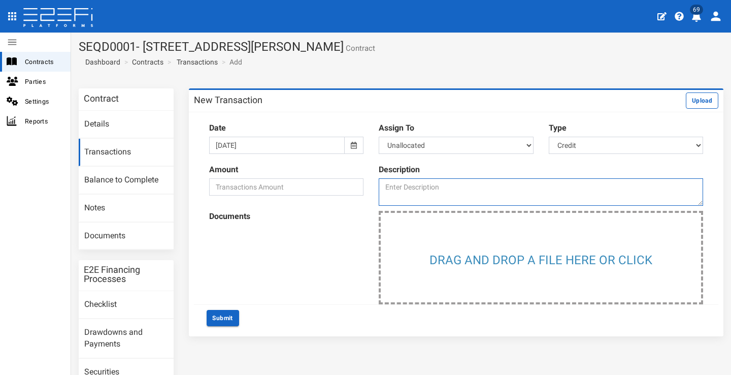
click at [445, 192] on textarea at bounding box center [541, 191] width 324 height 27
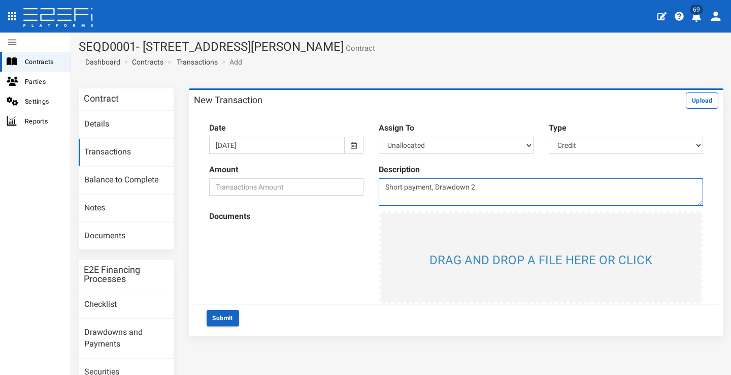
type textarea "Short payment, Drawdown 2."
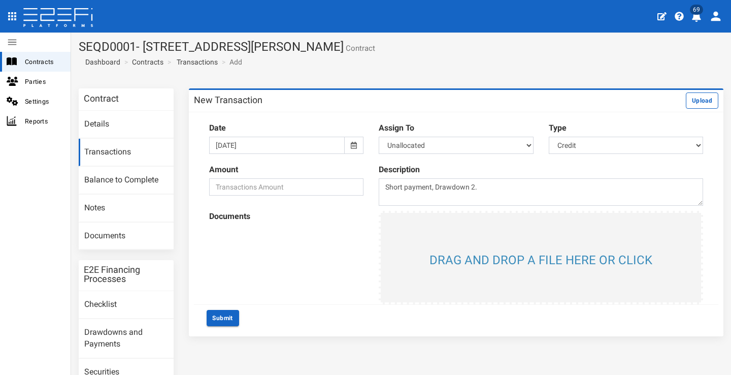
click at [466, 263] on input "file" at bounding box center [541, 257] width 320 height 89
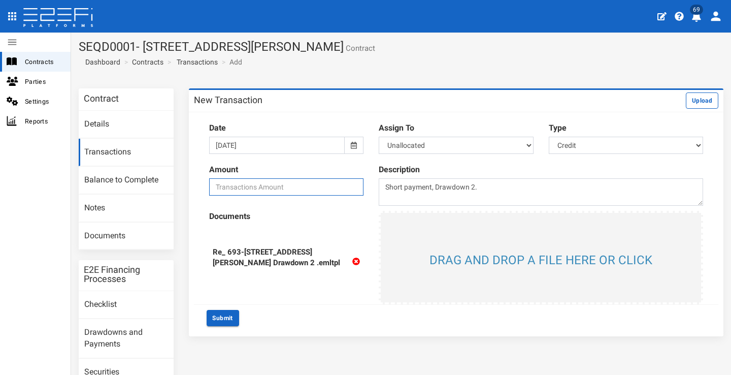
click at [302, 185] on input "number" at bounding box center [286, 186] width 154 height 17
type input "15874.70"
click at [313, 305] on div "Submit" at bounding box center [456, 317] width 524 height 27
click at [222, 318] on button "Submit" at bounding box center [223, 318] width 32 height 16
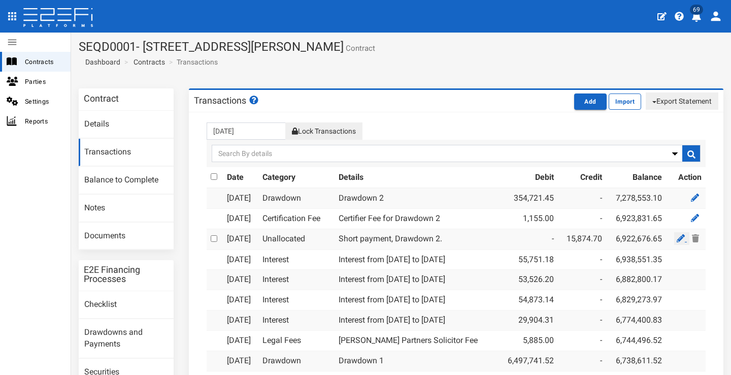
click at [677, 238] on icon at bounding box center [681, 238] width 8 height 8
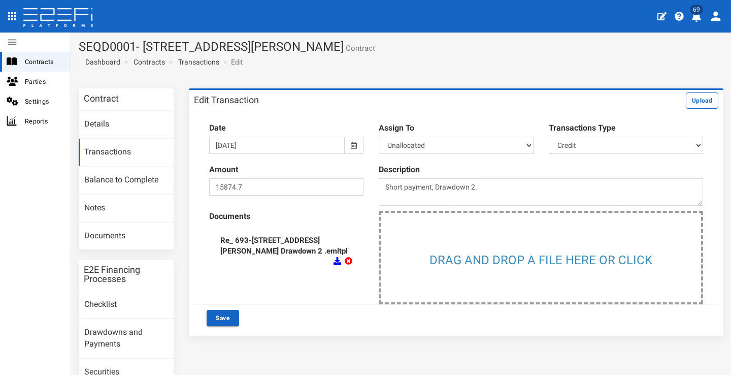
click at [351, 144] on icon at bounding box center [354, 145] width 6 height 7
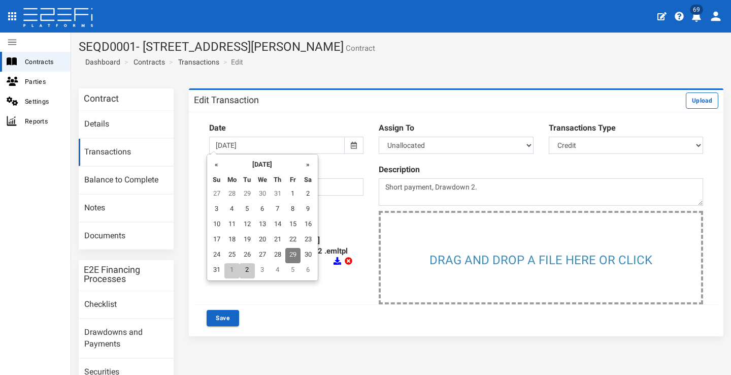
click at [235, 272] on td "1" at bounding box center [231, 270] width 15 height 15
type input "[DATE]"
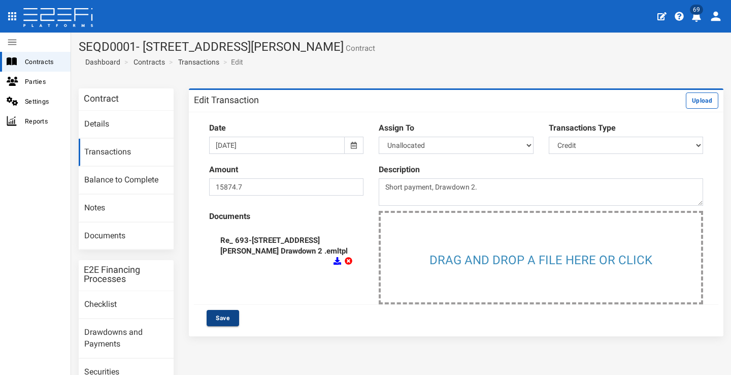
click at [226, 313] on button "Save" at bounding box center [223, 318] width 32 height 16
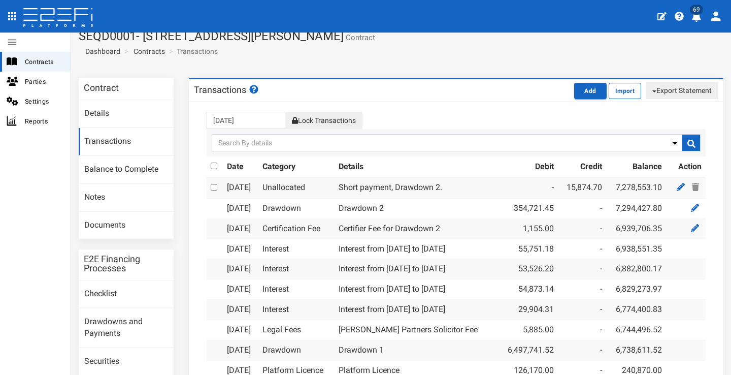
scroll to position [28, 0]
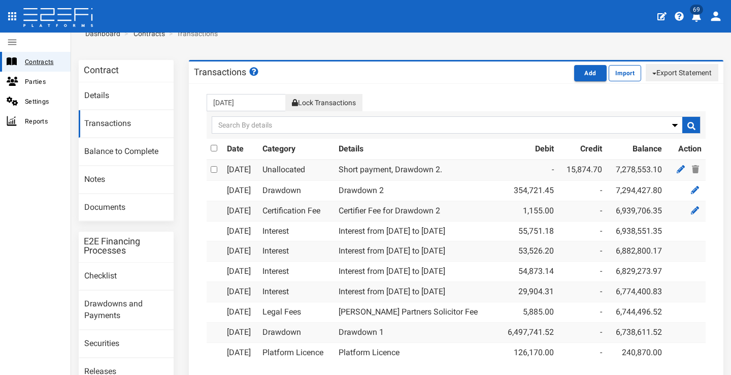
click at [46, 63] on span "Contracts" at bounding box center [44, 62] width 38 height 12
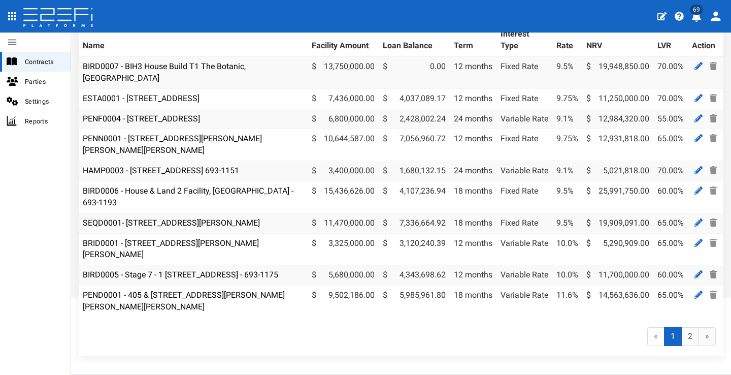
scroll to position [134, 0]
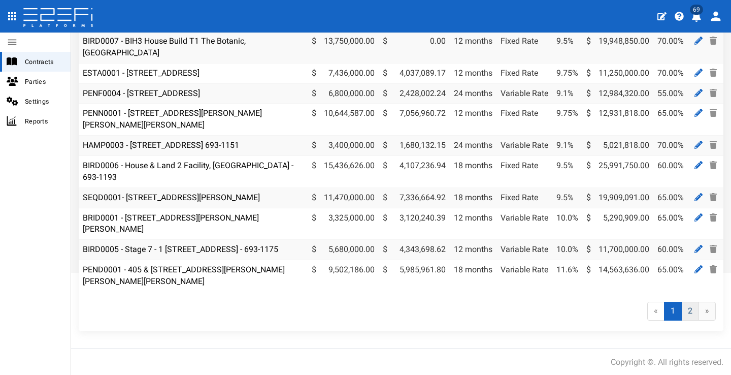
click at [686, 305] on link "2" at bounding box center [690, 310] width 18 height 19
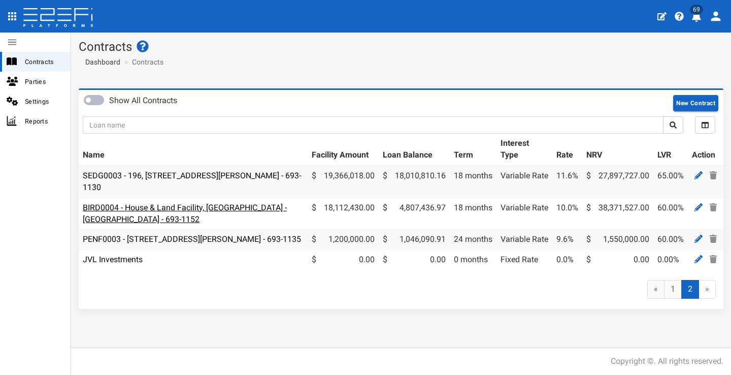
click at [149, 209] on link "BIRD0004 - House & Land Facility, [GEOGRAPHIC_DATA] - [GEOGRAPHIC_DATA] - 693-1…" at bounding box center [185, 212] width 204 height 21
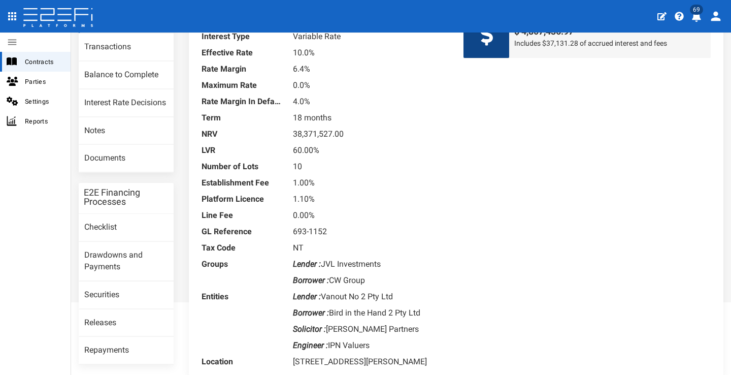
scroll to position [166, 0]
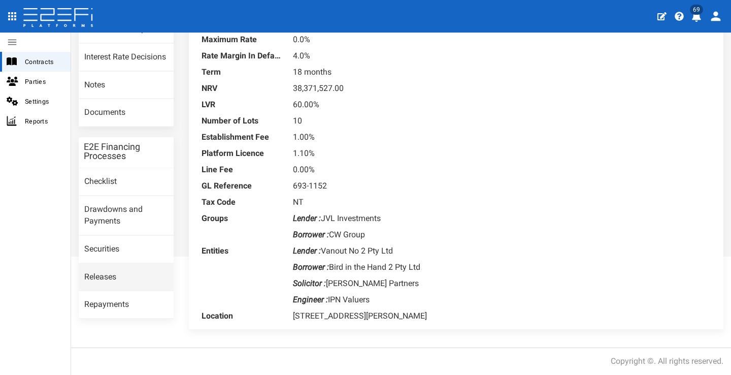
click at [140, 263] on link "Releases" at bounding box center [126, 276] width 95 height 27
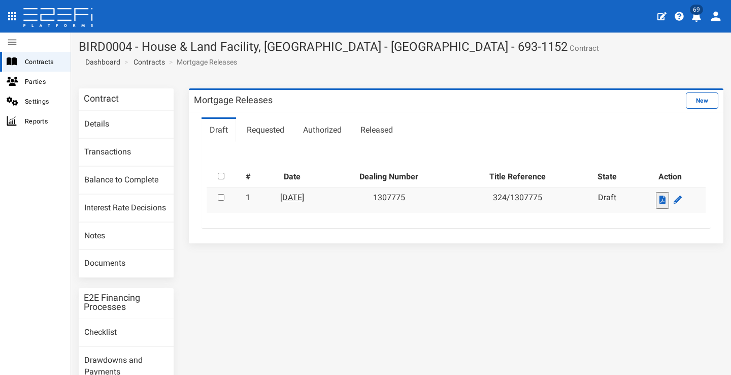
click at [304, 199] on link "28-11-2024" at bounding box center [292, 197] width 24 height 10
click at [688, 100] on link "New" at bounding box center [702, 100] width 32 height 16
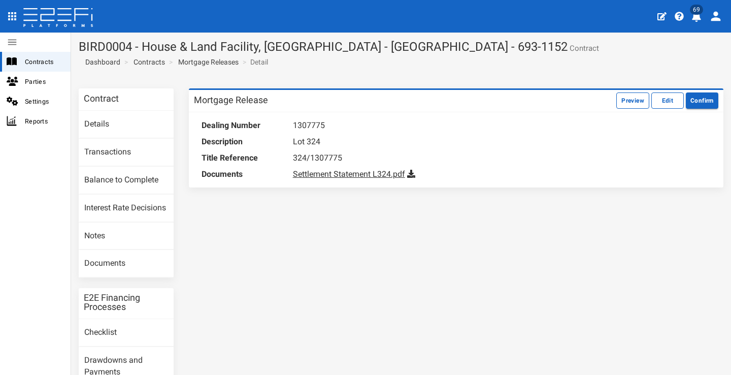
click at [347, 174] on link "Settlement Statement L324.pdf" at bounding box center [349, 174] width 112 height 10
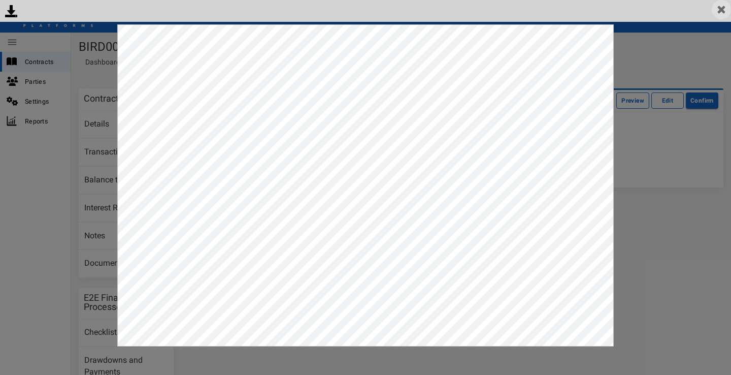
click at [727, 13] on img at bounding box center [721, 9] width 19 height 19
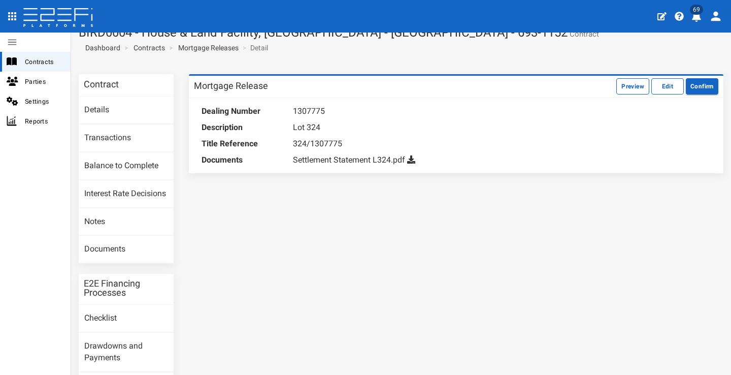
scroll to position [16, 0]
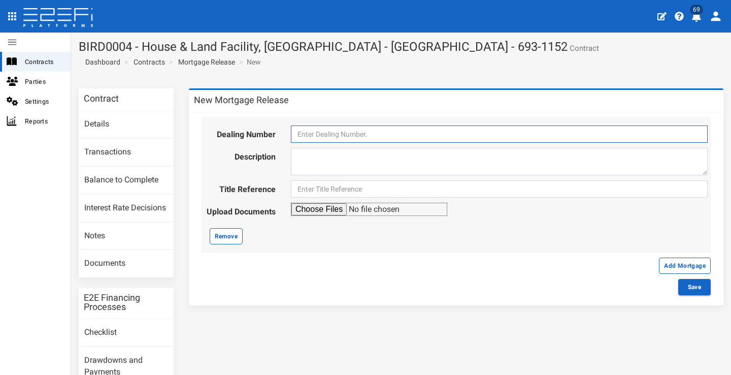
click at [556, 136] on input "text" at bounding box center [499, 133] width 417 height 17
type input "1273783"
click at [523, 153] on textarea at bounding box center [499, 161] width 417 height 27
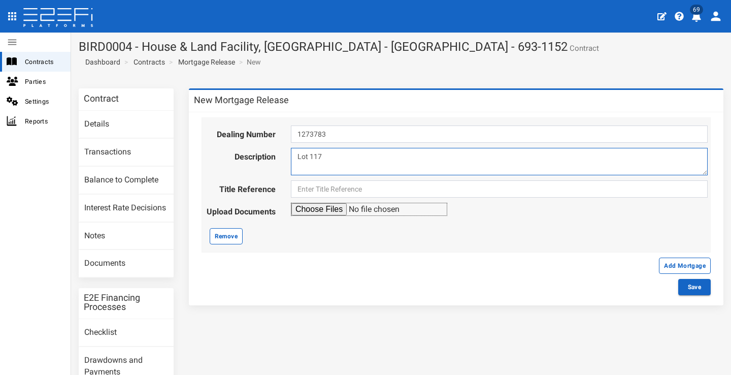
type textarea "Lot 117"
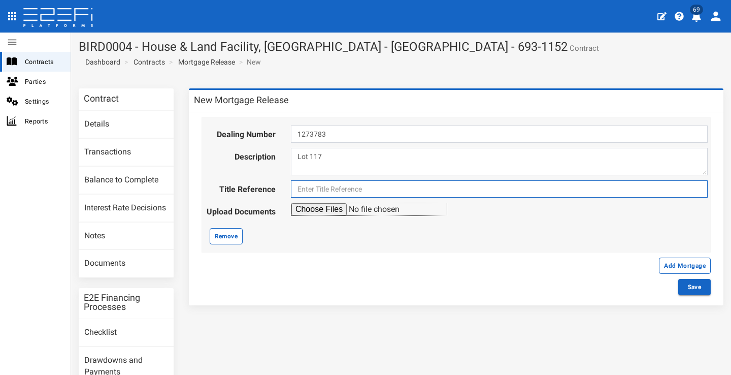
click at [483, 186] on input "text" at bounding box center [499, 188] width 417 height 17
type input "117/1273783"
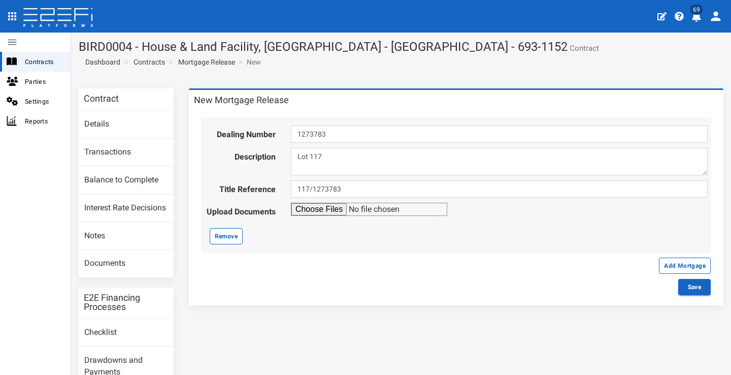
click at [303, 208] on input "file" at bounding box center [369, 208] width 156 height 13
type input "C:\fakepath\Settlement Statement L117.pdf"
click at [659, 268] on button "Add Mortgage" at bounding box center [685, 265] width 52 height 16
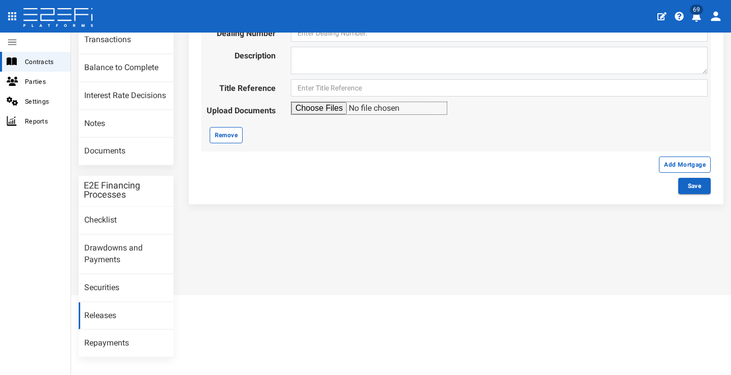
scroll to position [133, 0]
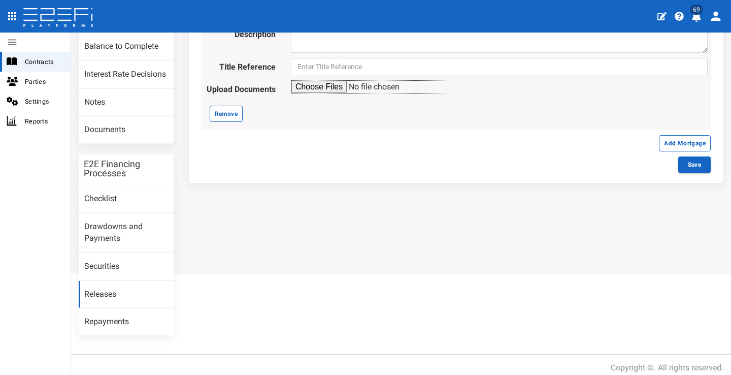
click at [140, 286] on link "Releases" at bounding box center [126, 294] width 95 height 27
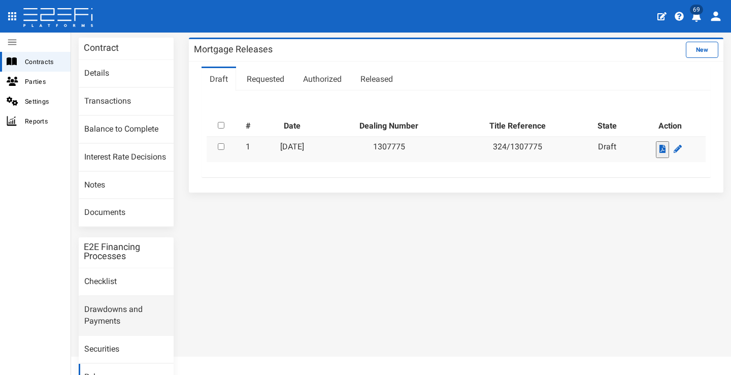
scroll to position [133, 0]
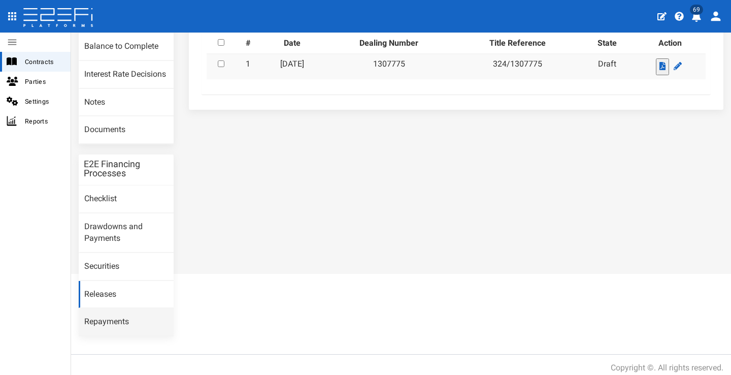
click at [145, 309] on link "Repayments" at bounding box center [126, 321] width 95 height 27
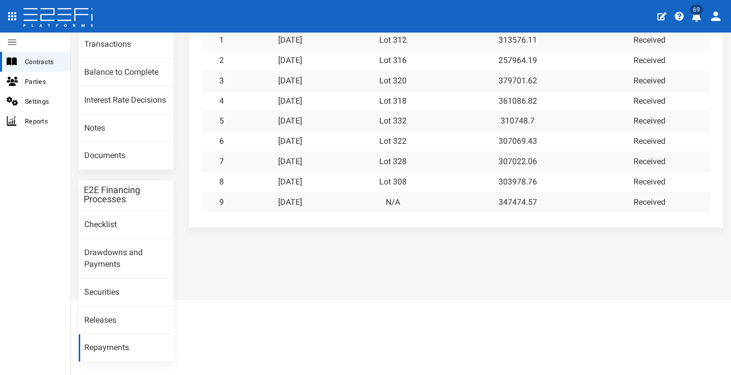
scroll to position [110, 0]
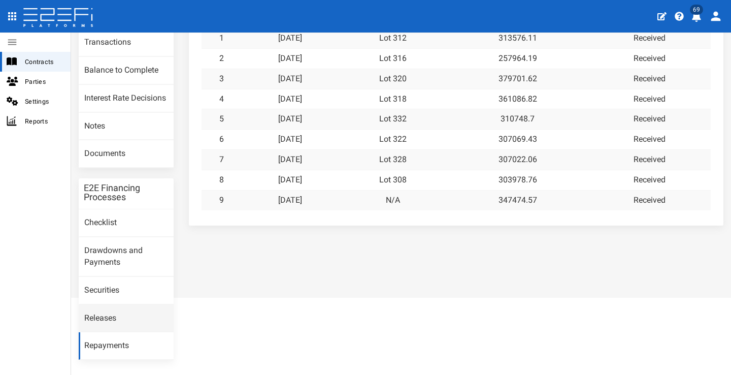
click at [135, 305] on link "Releases" at bounding box center [126, 318] width 95 height 27
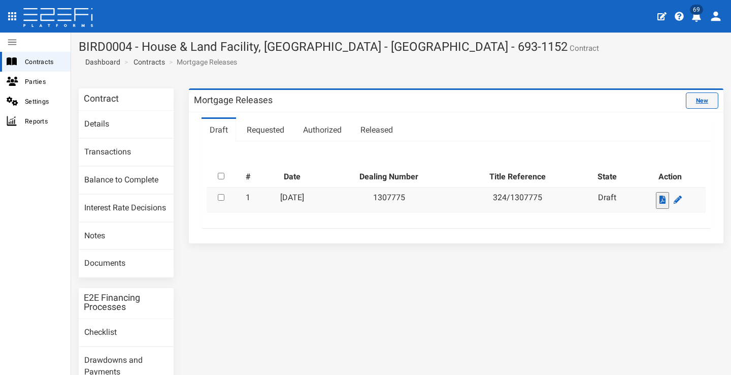
click at [695, 95] on link "New" at bounding box center [702, 100] width 32 height 16
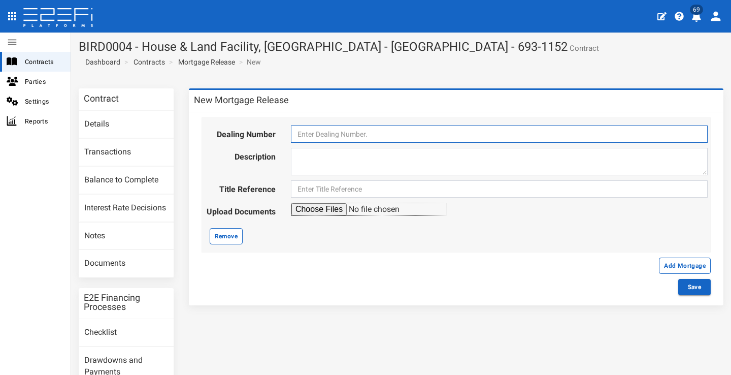
click at [483, 131] on input "text" at bounding box center [499, 133] width 417 height 17
type input "1273783"
click at [469, 158] on textarea at bounding box center [499, 161] width 417 height 27
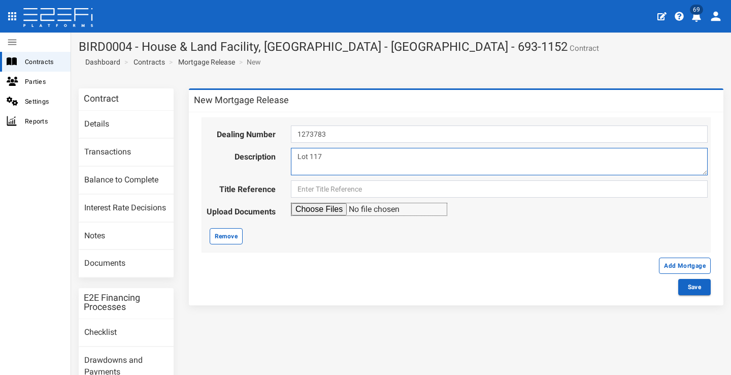
type textarea "Lot 117"
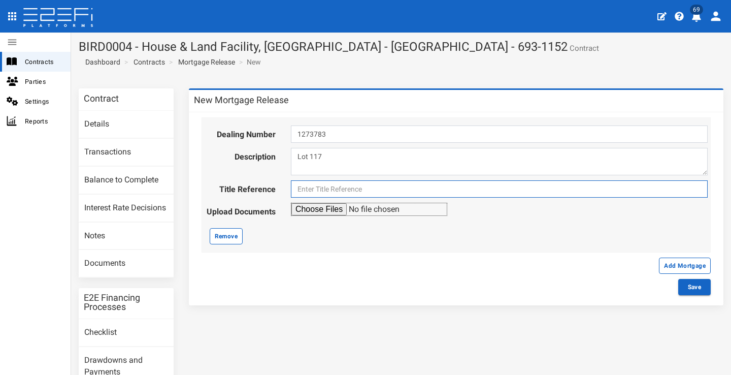
click at [442, 193] on input "text" at bounding box center [499, 188] width 417 height 17
type input "117/1273783"
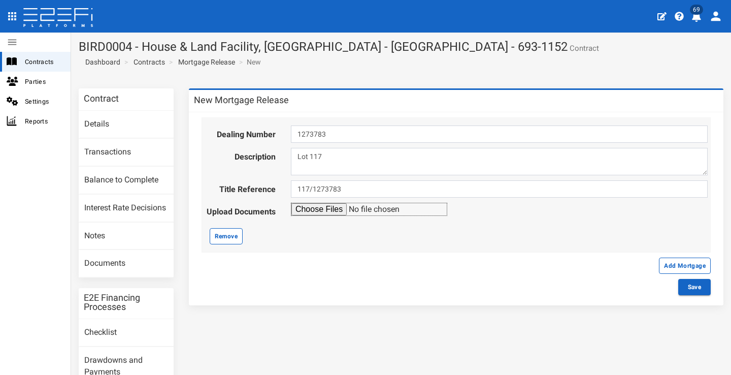
click at [317, 208] on input "file" at bounding box center [369, 208] width 156 height 13
type input "C:\fakepath\Settlement Statement L117.pdf"
click at [681, 284] on button "Save" at bounding box center [694, 287] width 32 height 16
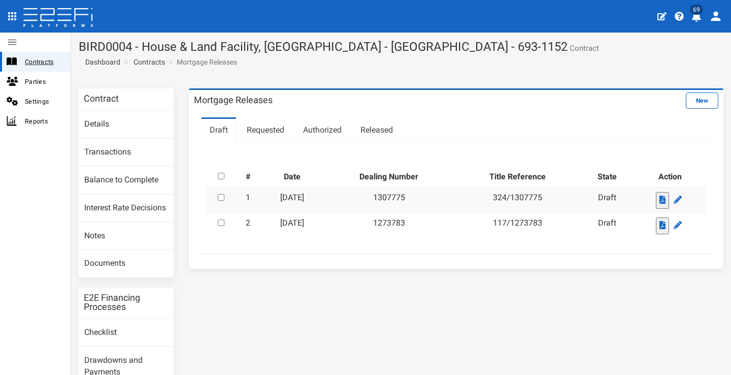
click at [46, 59] on span "Contracts" at bounding box center [44, 62] width 38 height 12
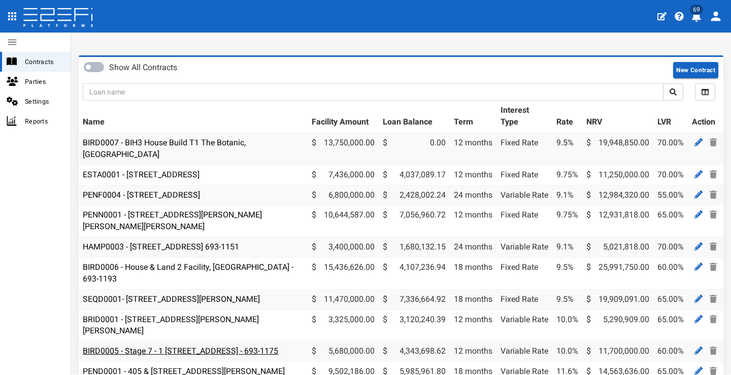
scroll to position [134, 0]
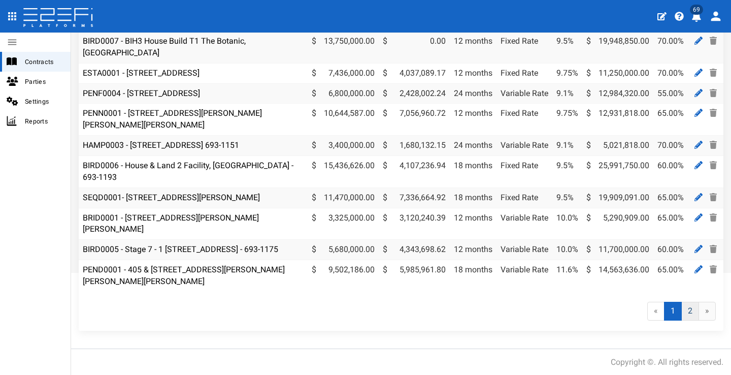
click at [686, 314] on link "2" at bounding box center [690, 310] width 18 height 19
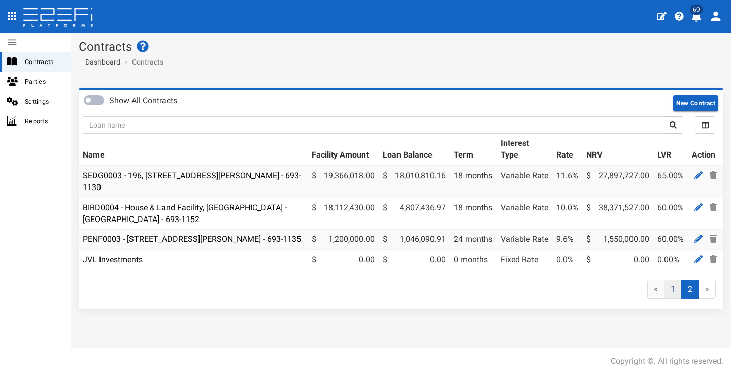
click at [672, 298] on link "1" at bounding box center [673, 289] width 18 height 19
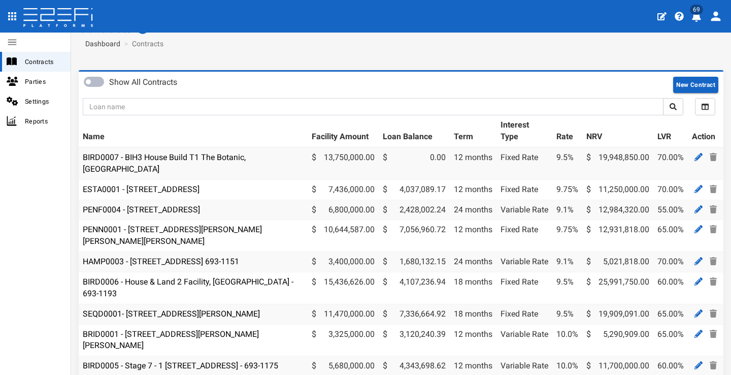
scroll to position [25, 0]
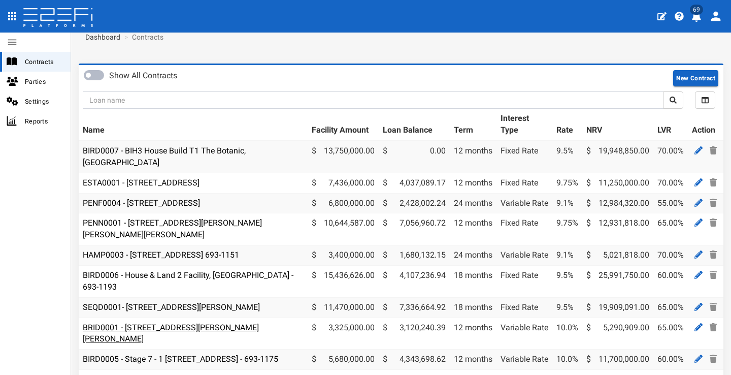
click at [230, 322] on link "BRID0001 - [STREET_ADDRESS][PERSON_NAME][PERSON_NAME]" at bounding box center [171, 332] width 176 height 21
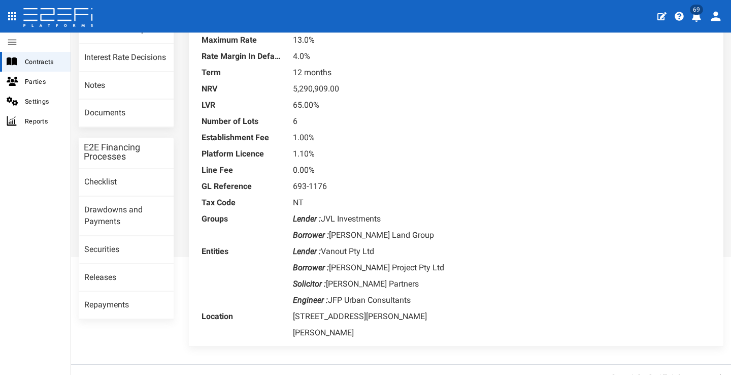
scroll to position [166, 0]
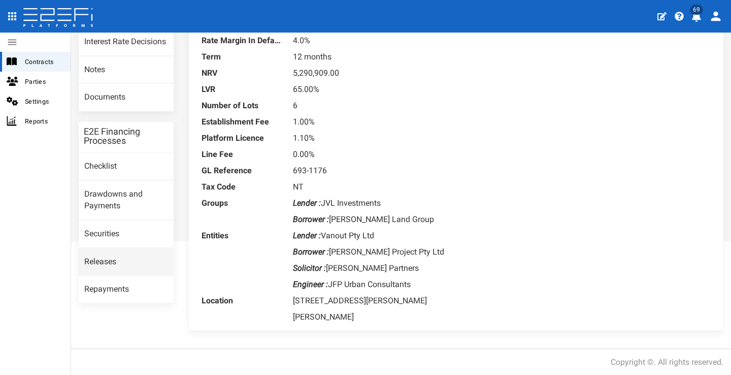
click at [141, 262] on link "Releases" at bounding box center [126, 261] width 95 height 27
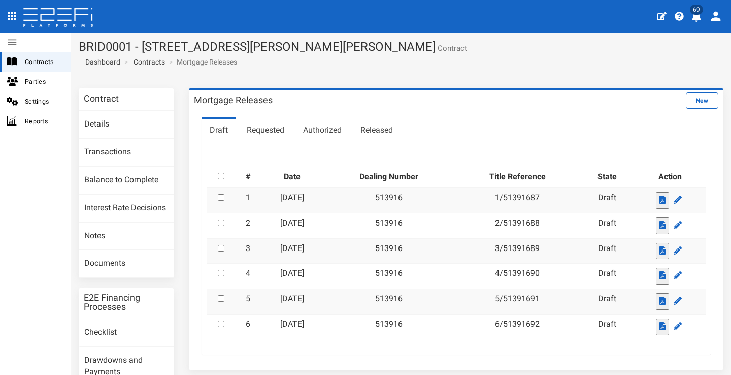
click at [483, 77] on section "BRID0001 - [STREET_ADDRESS][PERSON_NAME][PERSON_NAME] Contract Dashboard Contra…" at bounding box center [401, 56] width 660 height 48
